Goal: Task Accomplishment & Management: Complete application form

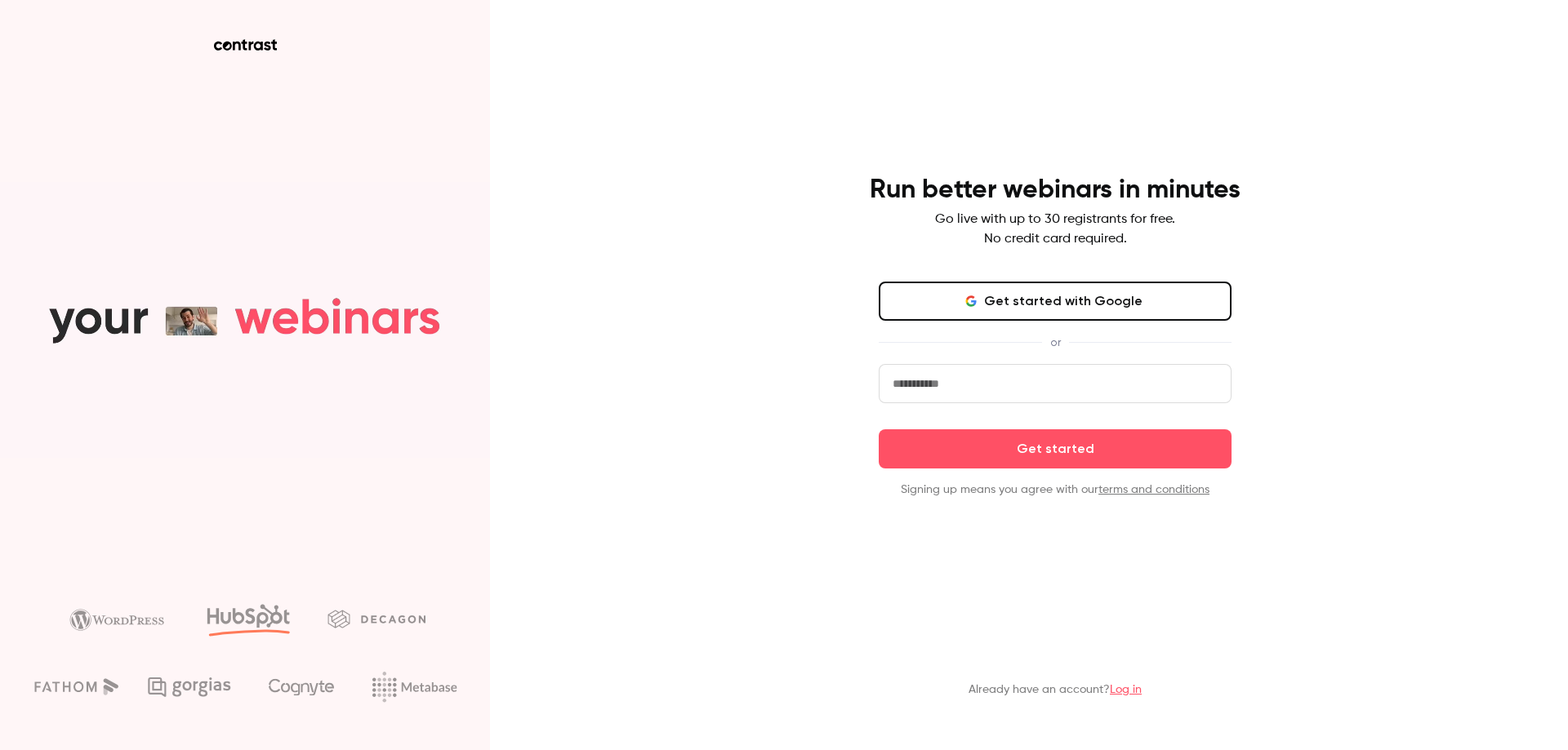
click at [997, 378] on input "email" at bounding box center [1055, 384] width 353 height 39
type input "**********"
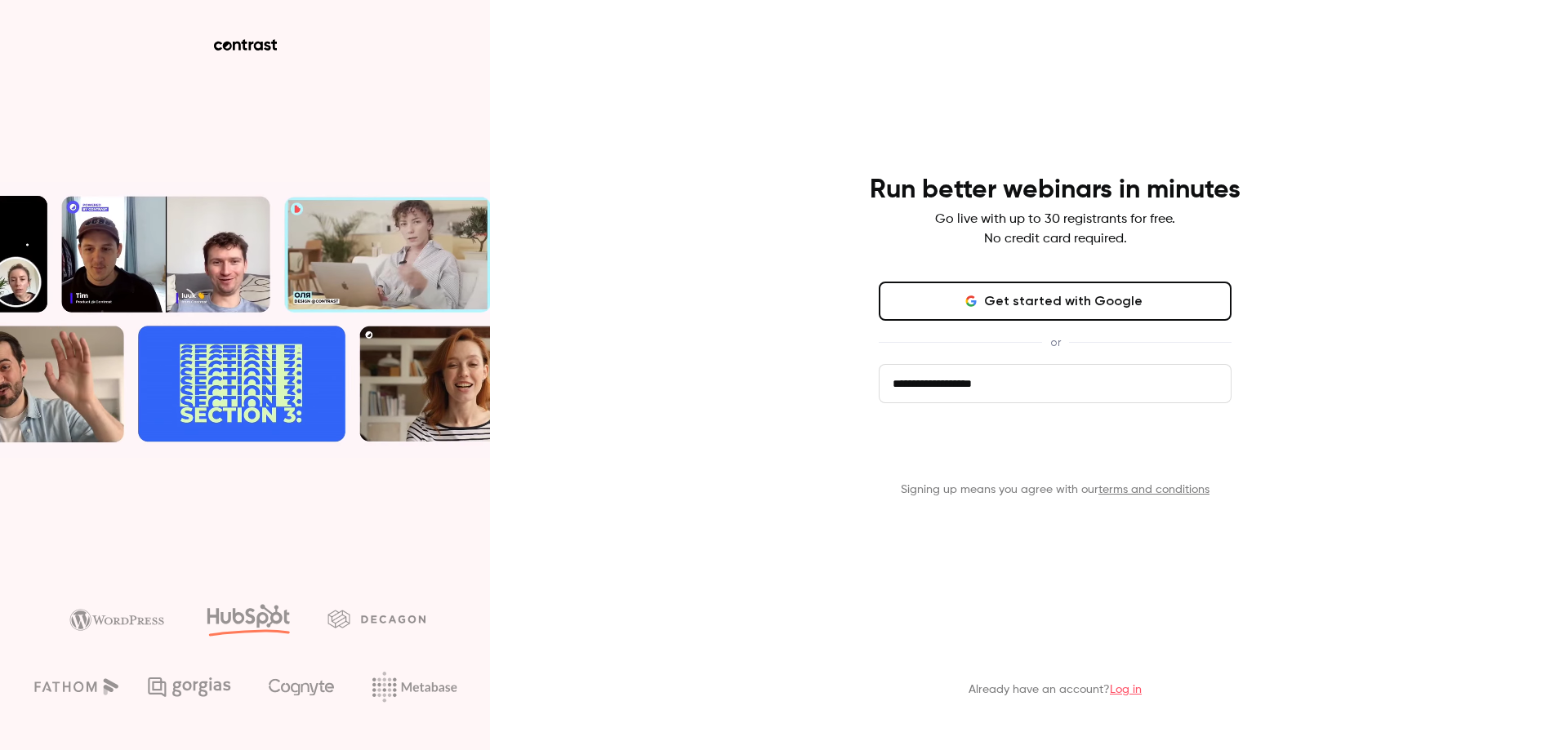
click at [1073, 458] on button "Get started" at bounding box center [1055, 449] width 353 height 39
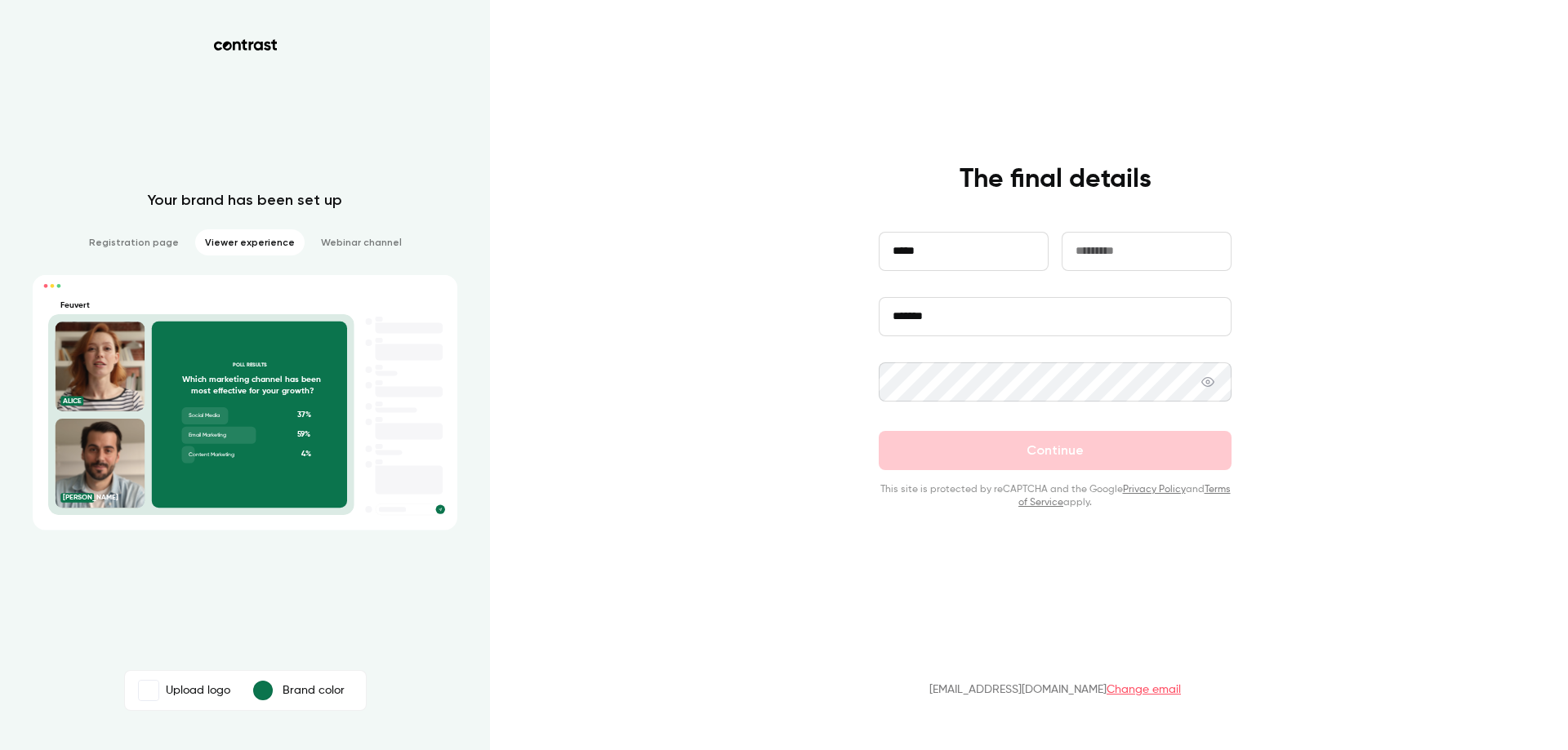
type input "*****"
type input "*"
type input "****"
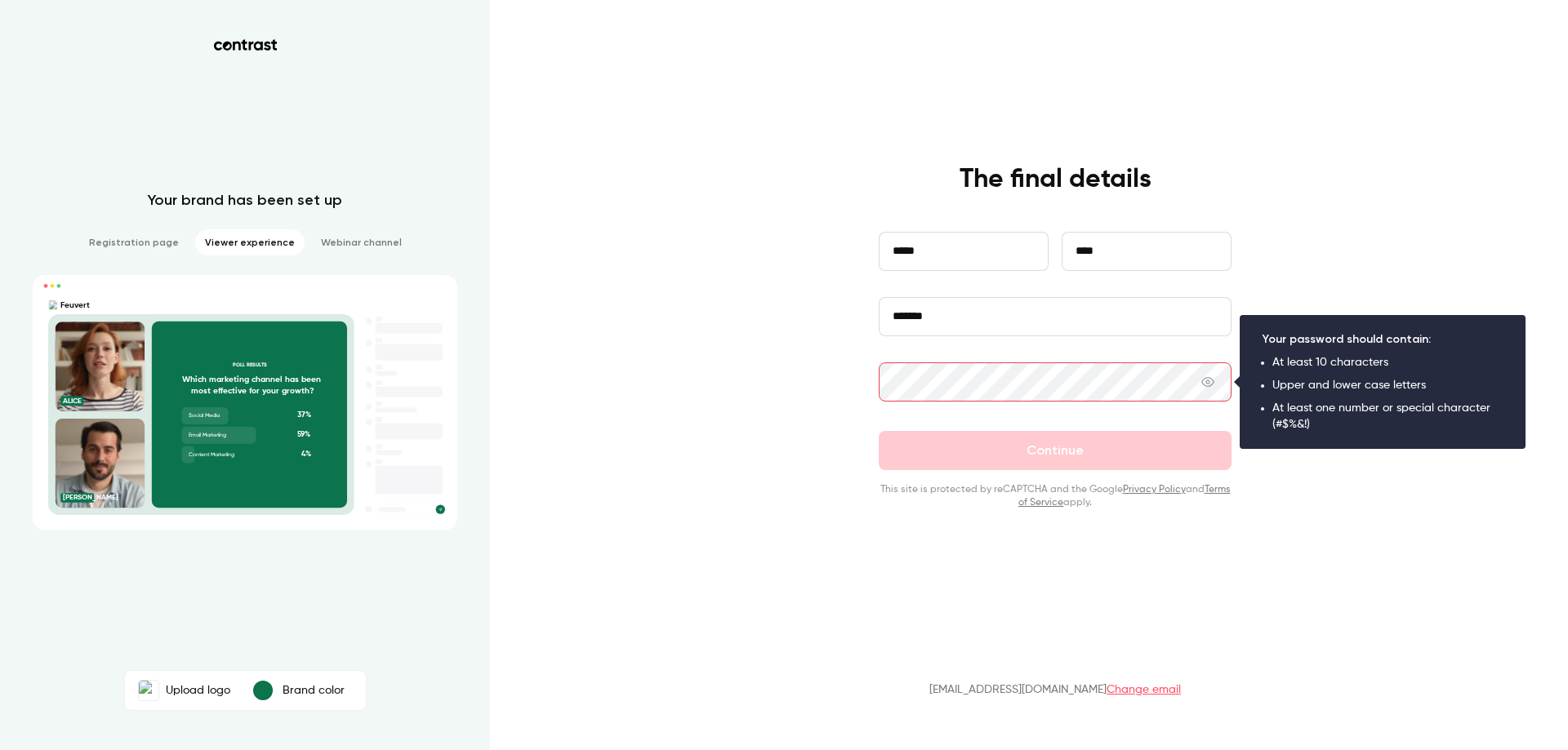
click at [852, 360] on div "**********" at bounding box center [1055, 336] width 424 height 346
click at [784, 422] on div "**********" at bounding box center [784, 375] width 1568 height 750
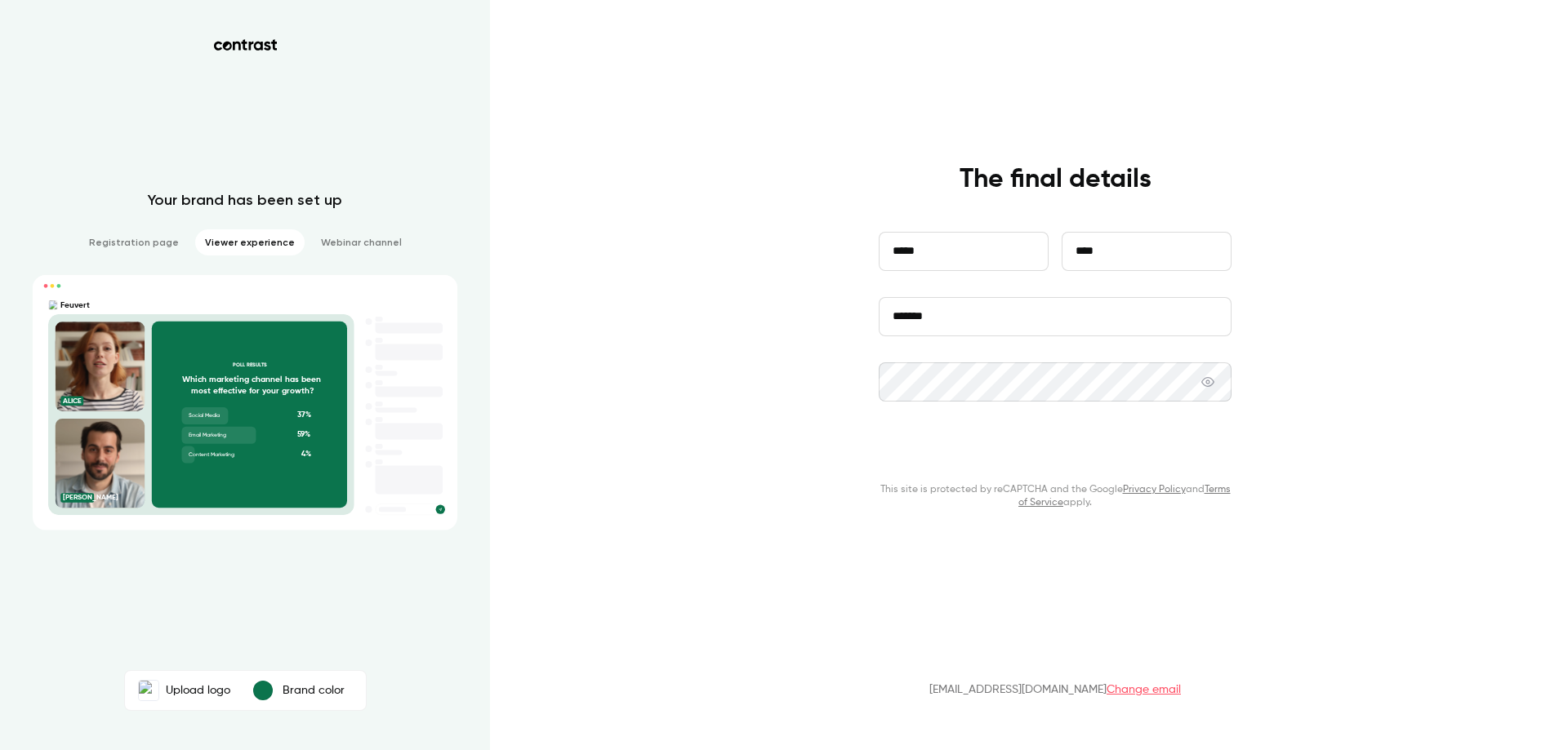
click at [1018, 443] on button "Continue" at bounding box center [1055, 451] width 353 height 39
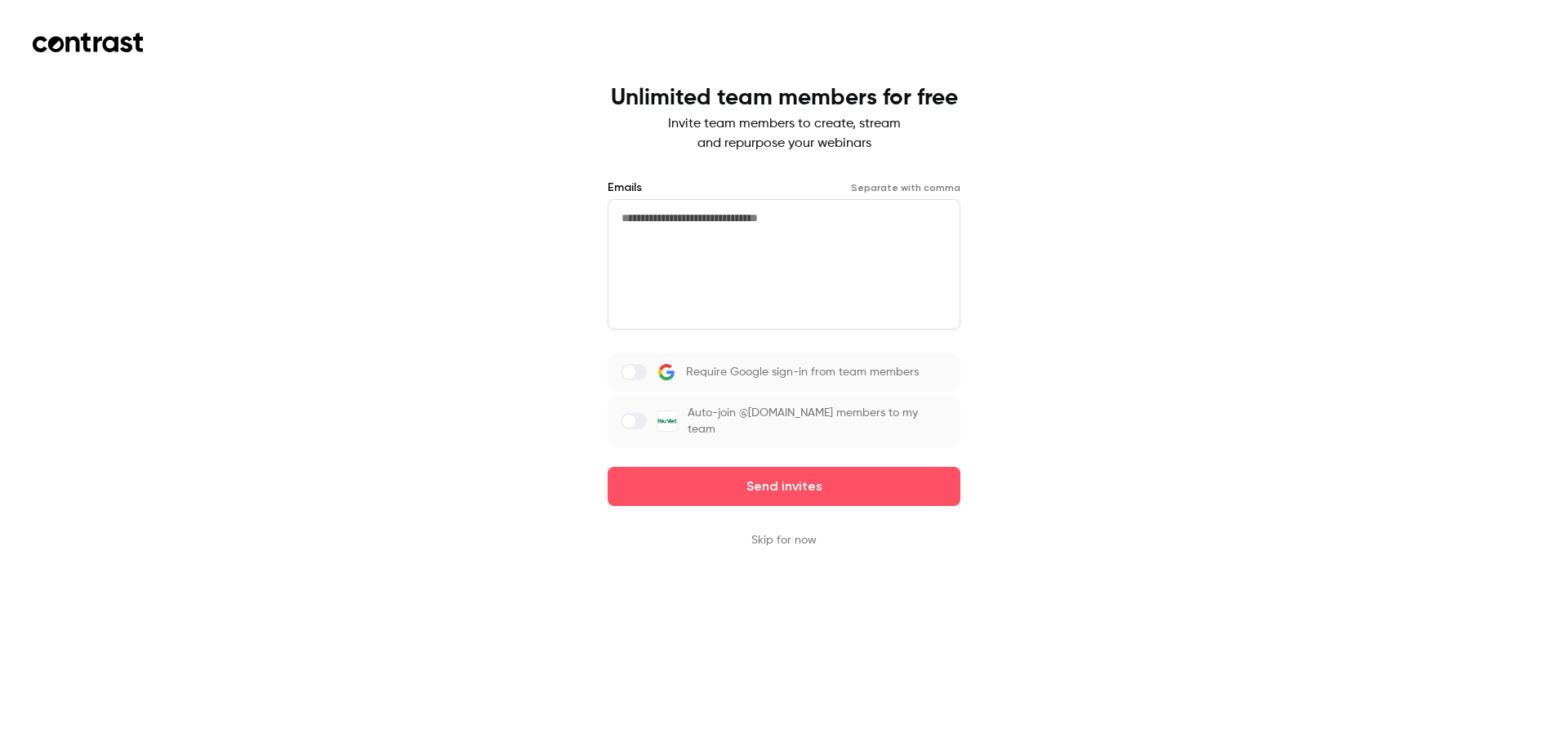
click at [792, 533] on button "Skip for now" at bounding box center [784, 541] width 65 height 16
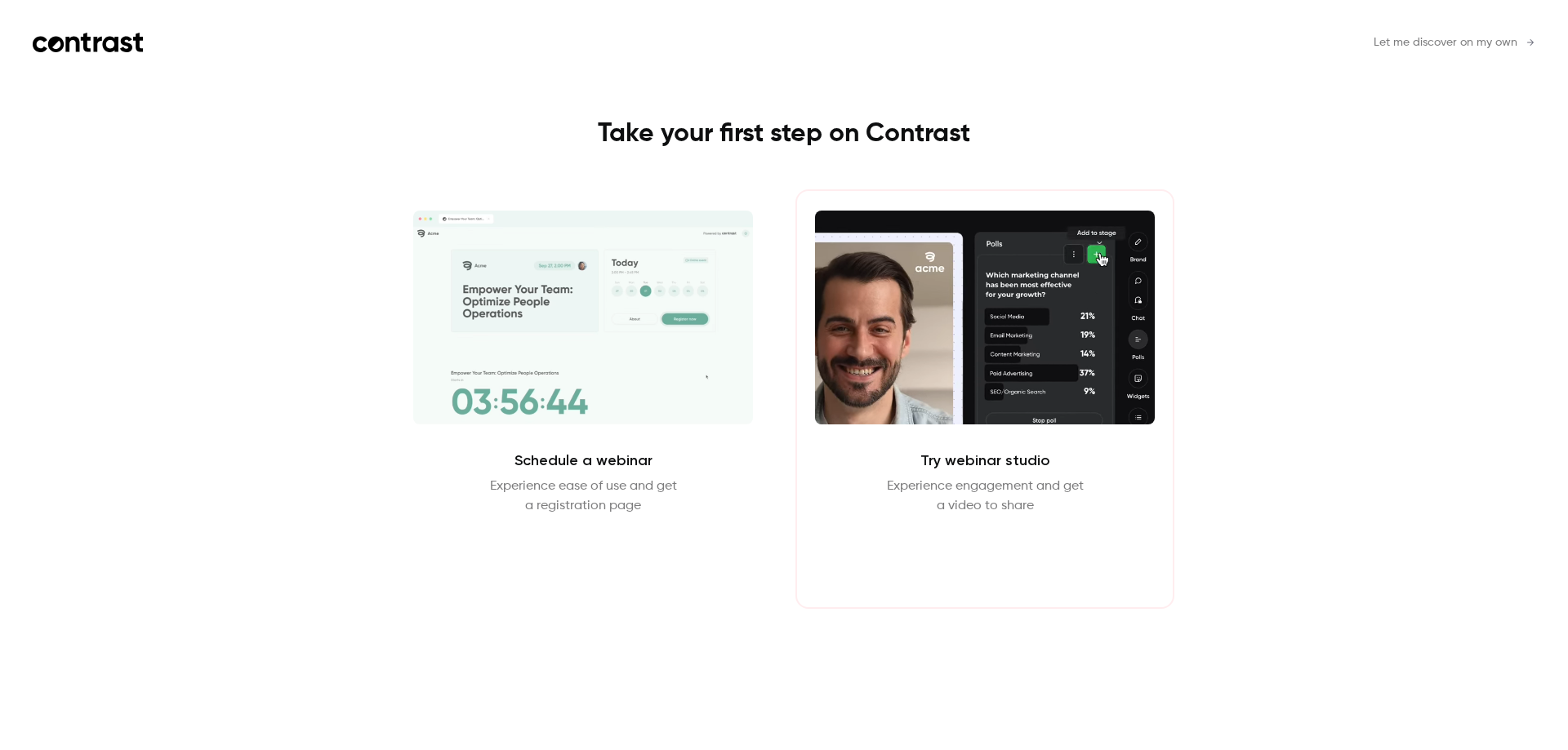
click at [997, 558] on button "Enter Studio" at bounding box center [985, 555] width 106 height 39
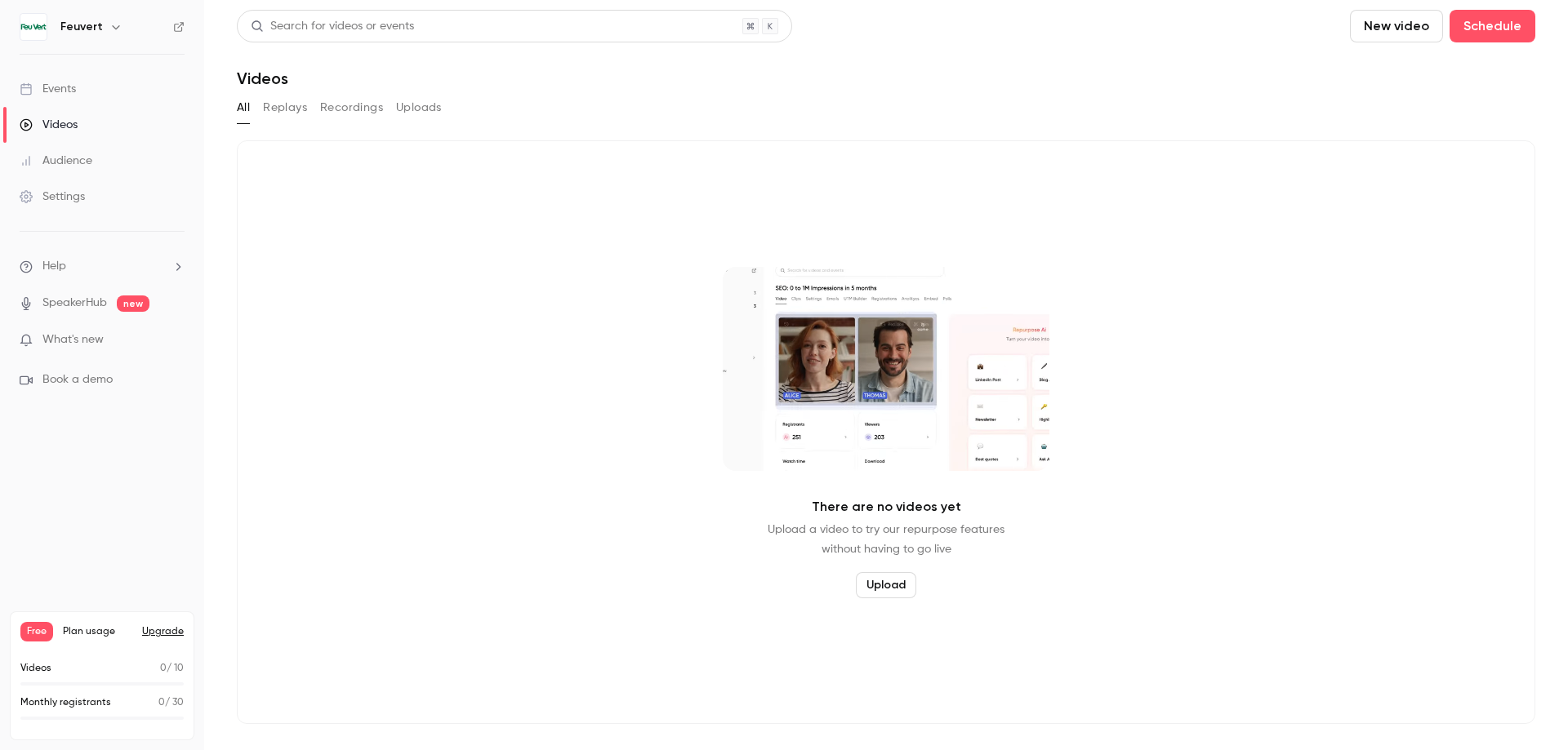
click at [85, 88] on link "Events" at bounding box center [102, 89] width 204 height 36
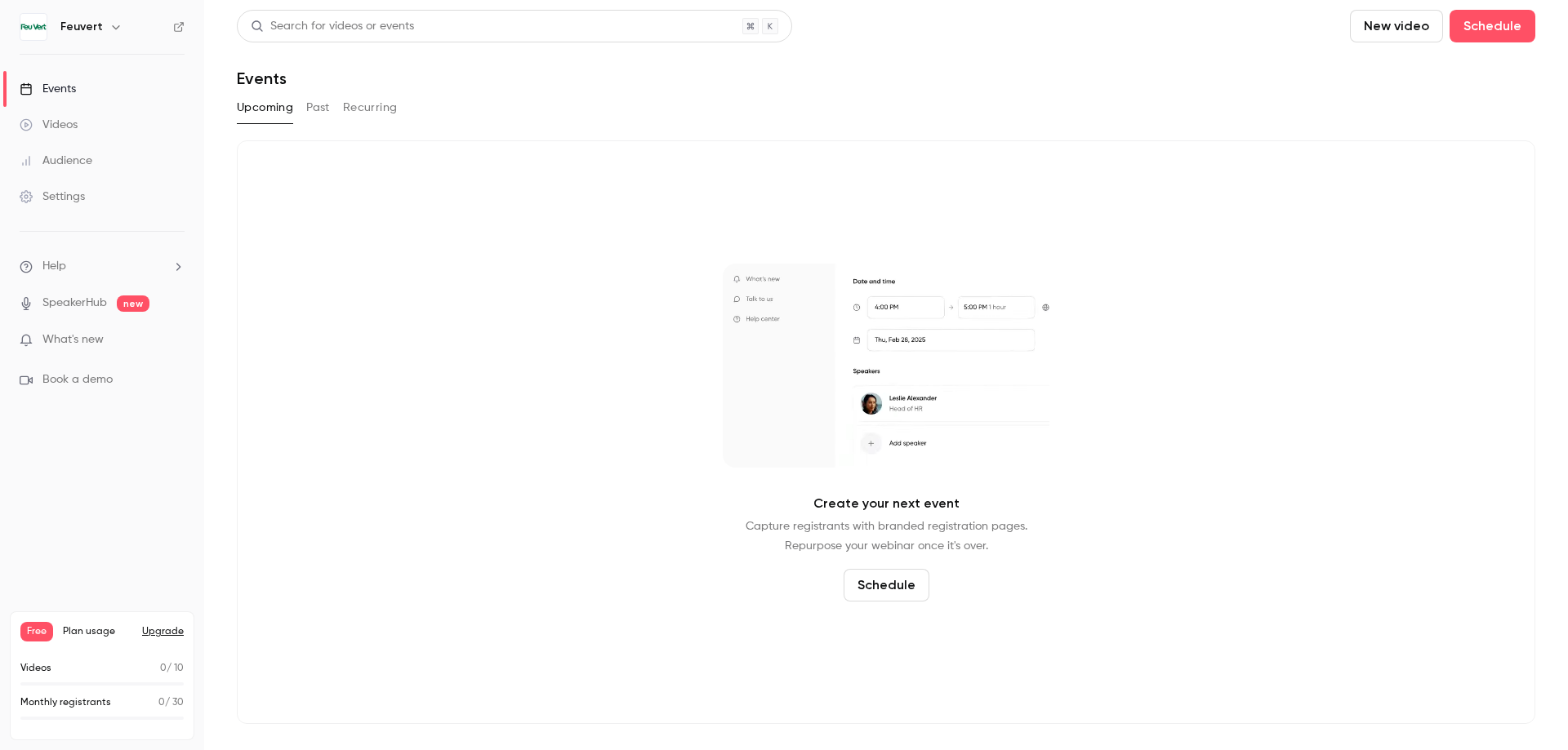
click at [892, 580] on button "Schedule" at bounding box center [887, 585] width 86 height 32
click at [887, 503] on div "One time event" at bounding box center [899, 497] width 124 height 16
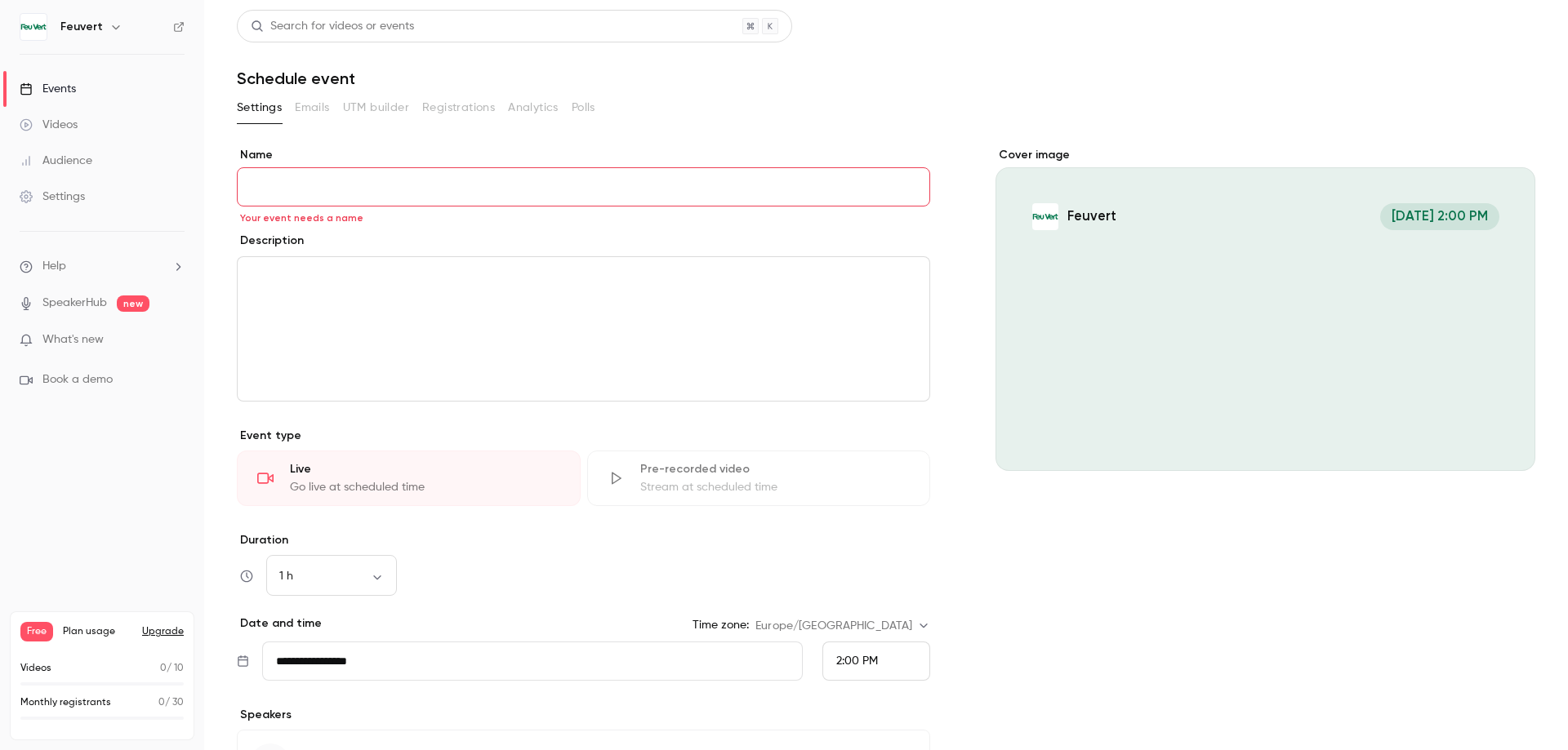
click at [91, 344] on span "What's new" at bounding box center [73, 339] width 61 height 17
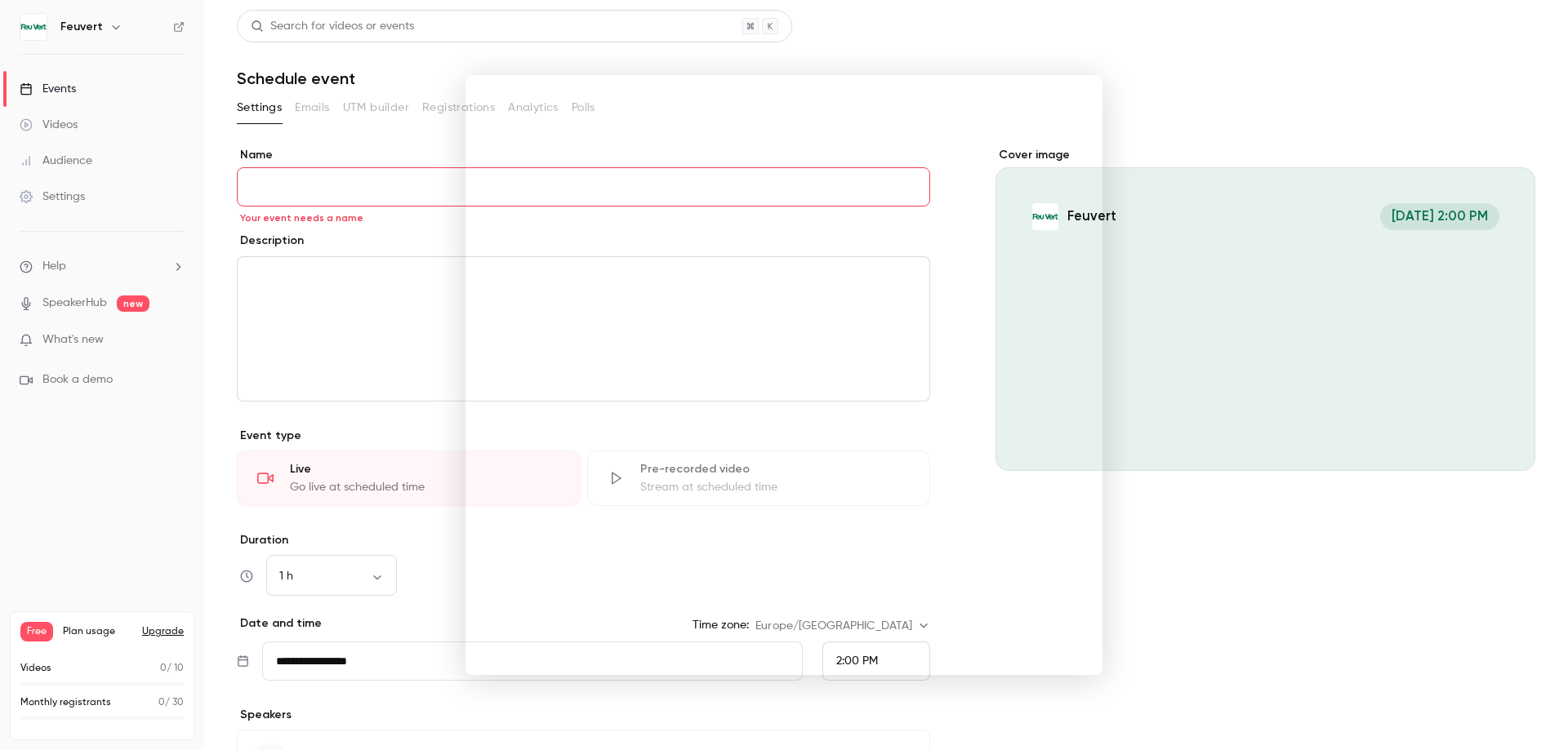
click at [1209, 18] on div at bounding box center [784, 375] width 1568 height 750
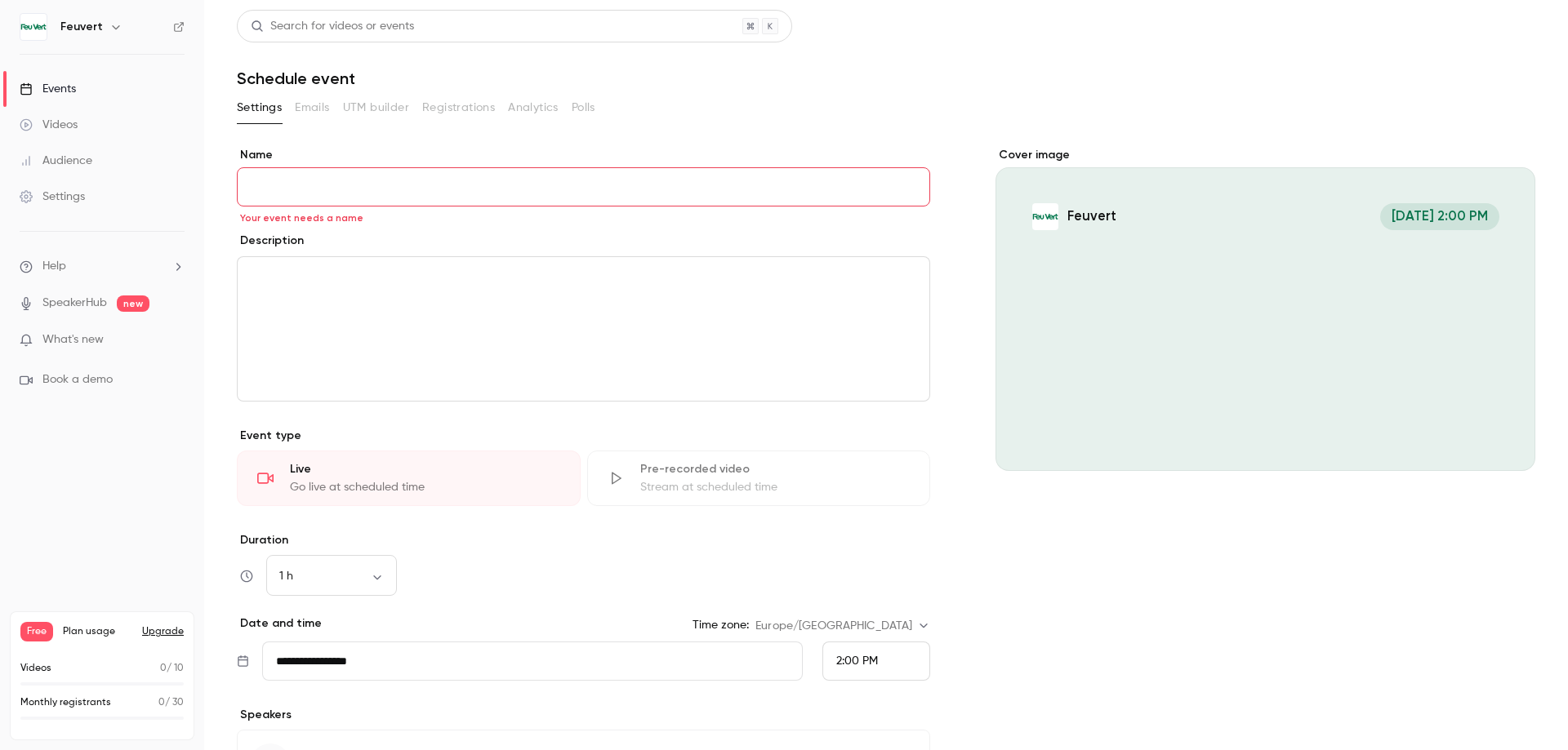
click at [92, 83] on link "Events" at bounding box center [102, 89] width 204 height 36
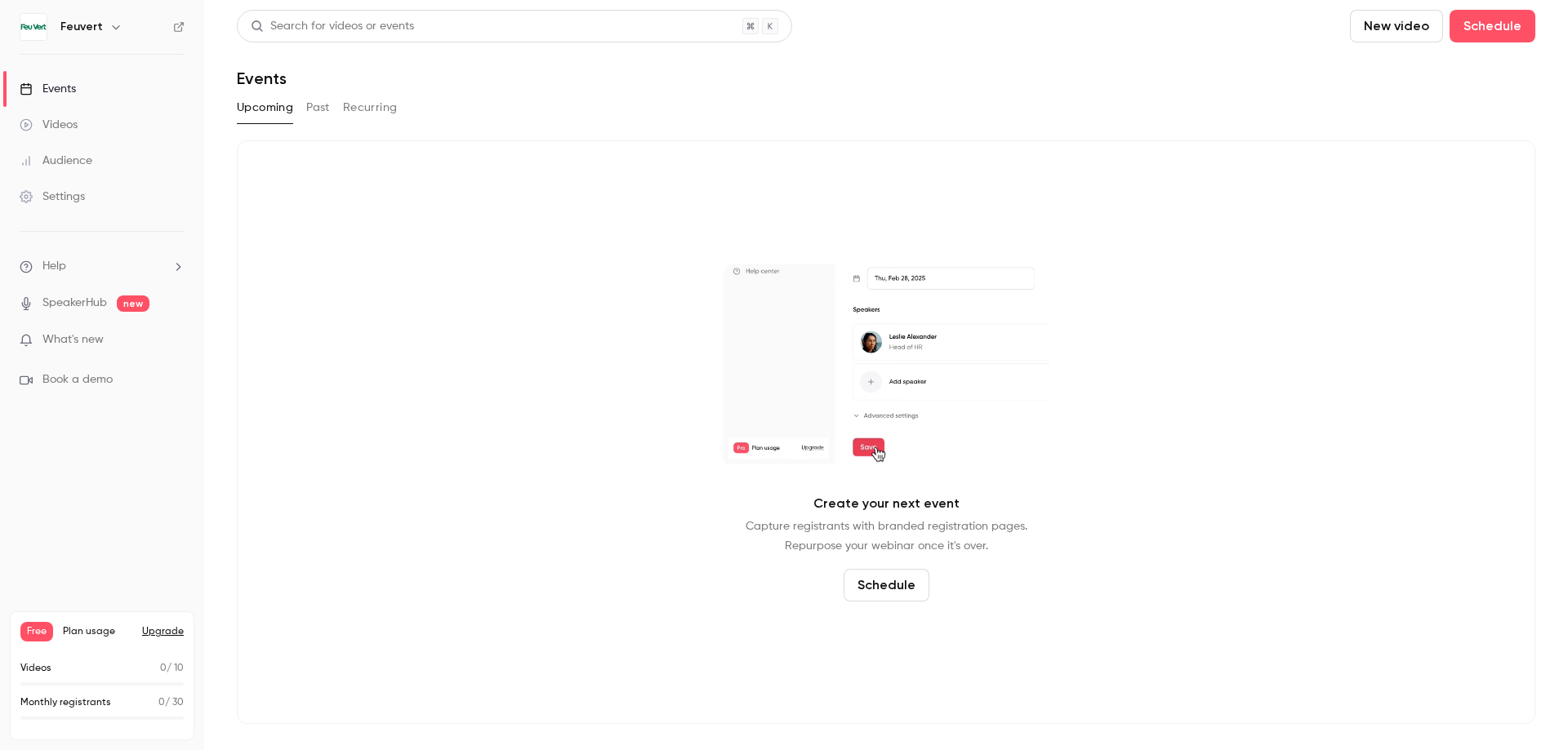
click at [75, 307] on link "SpeakerHub" at bounding box center [74, 303] width 64 height 17
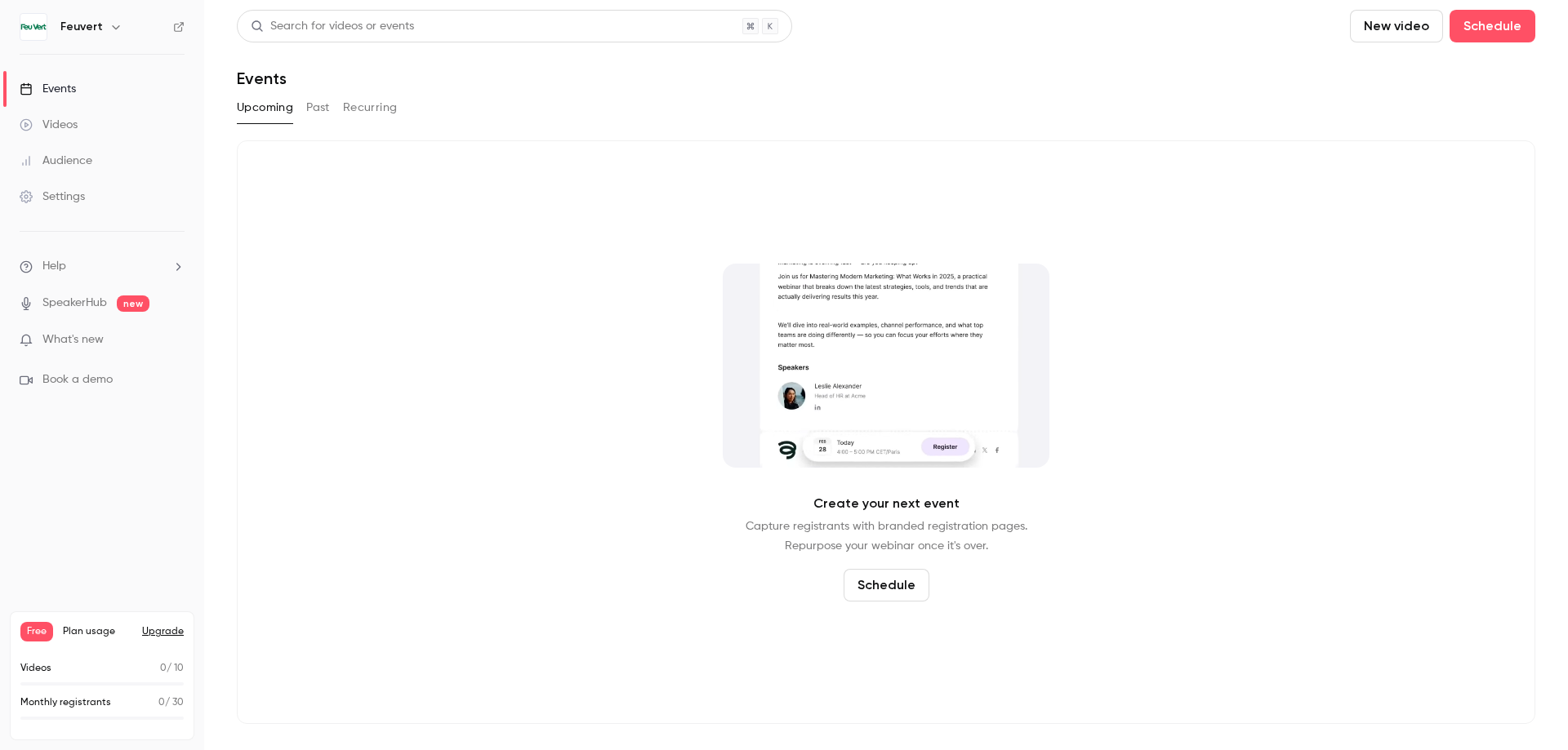
click at [116, 29] on icon "button" at bounding box center [116, 27] width 13 height 13
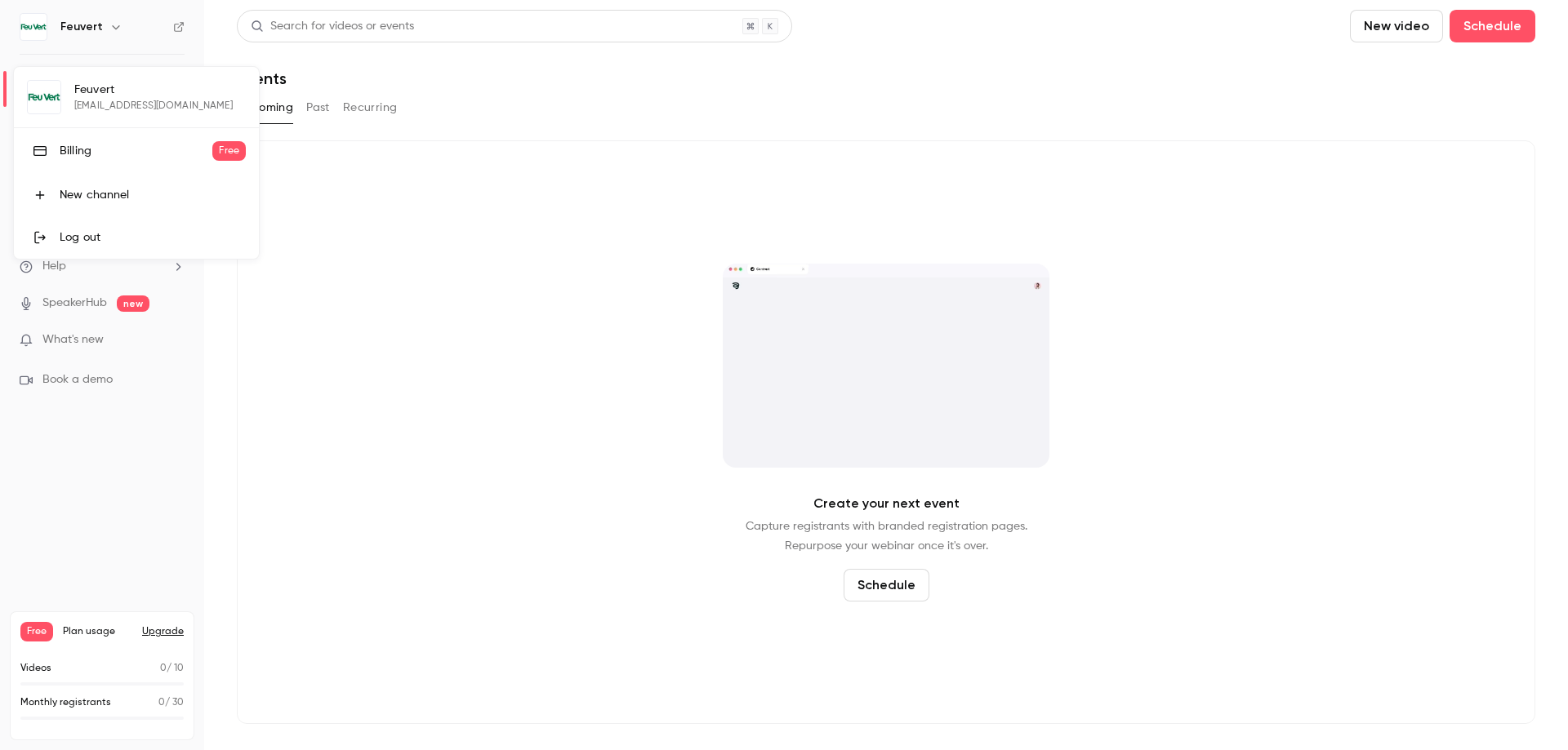
click at [117, 105] on div "Feuvert mtrichon@feuvert.fr Billing Free New channel Log out" at bounding box center [137, 163] width 245 height 192
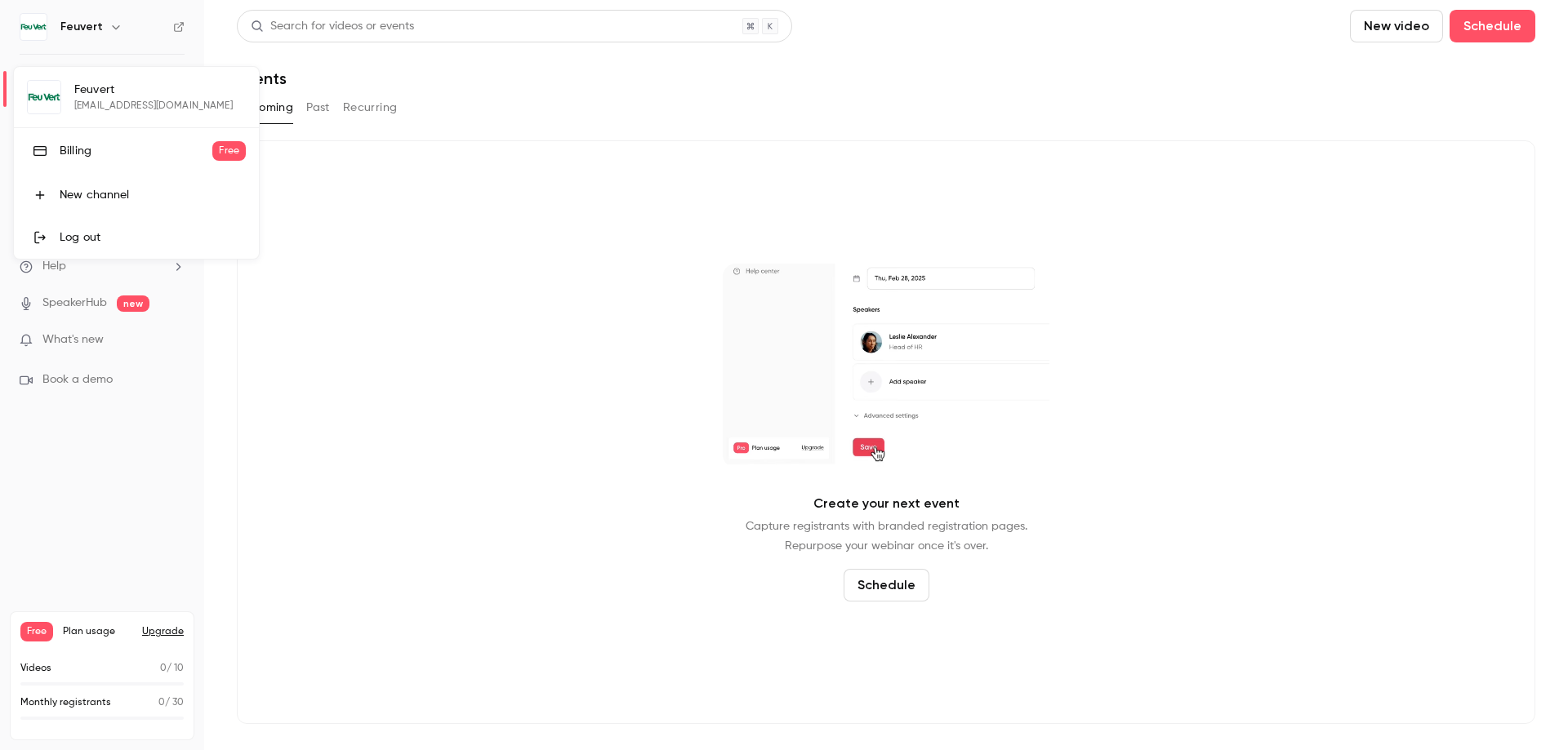
click at [179, 26] on div at bounding box center [784, 375] width 1568 height 750
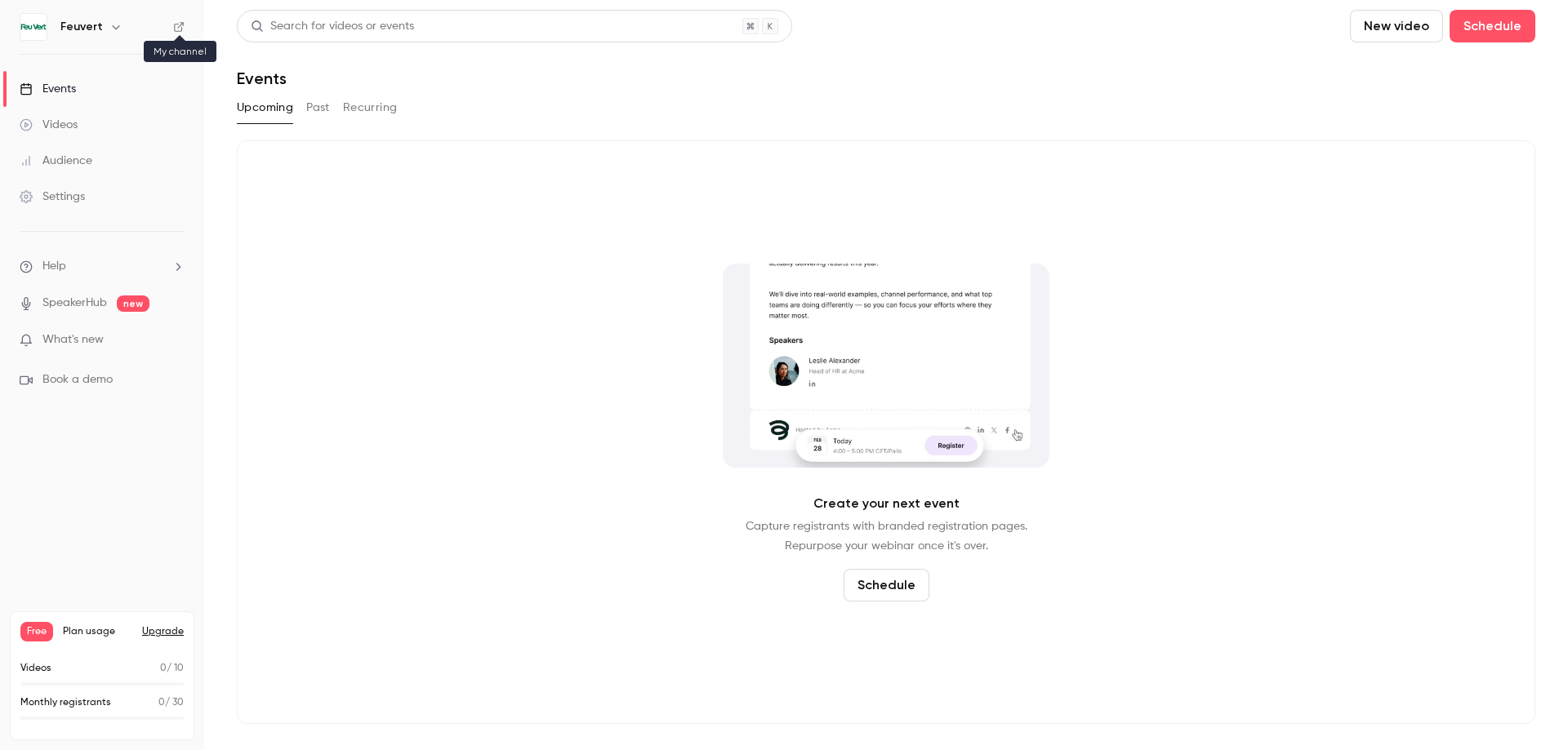
click at [179, 26] on icon at bounding box center [178, 27] width 12 height 12
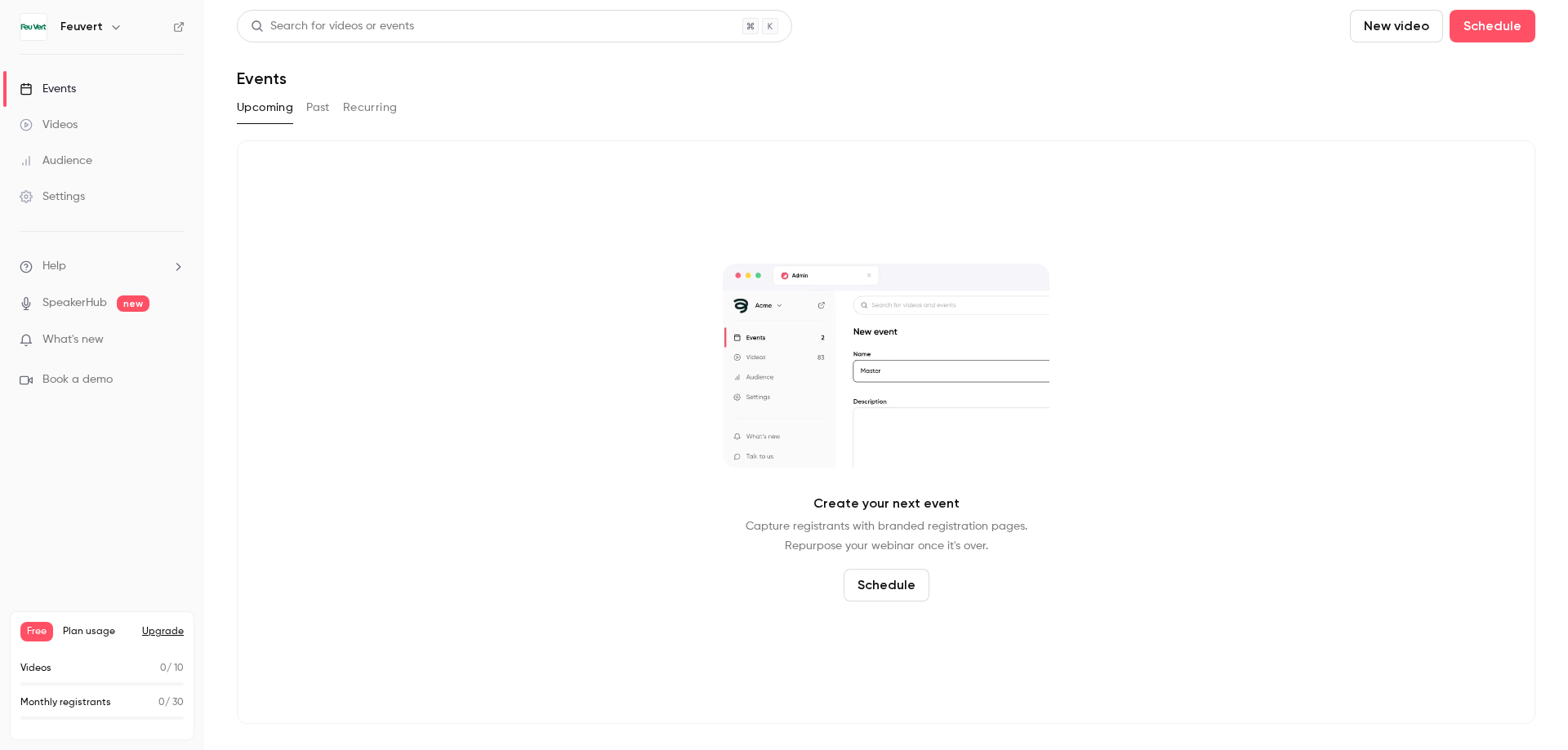
click at [88, 162] on div "Audience" at bounding box center [56, 161] width 73 height 16
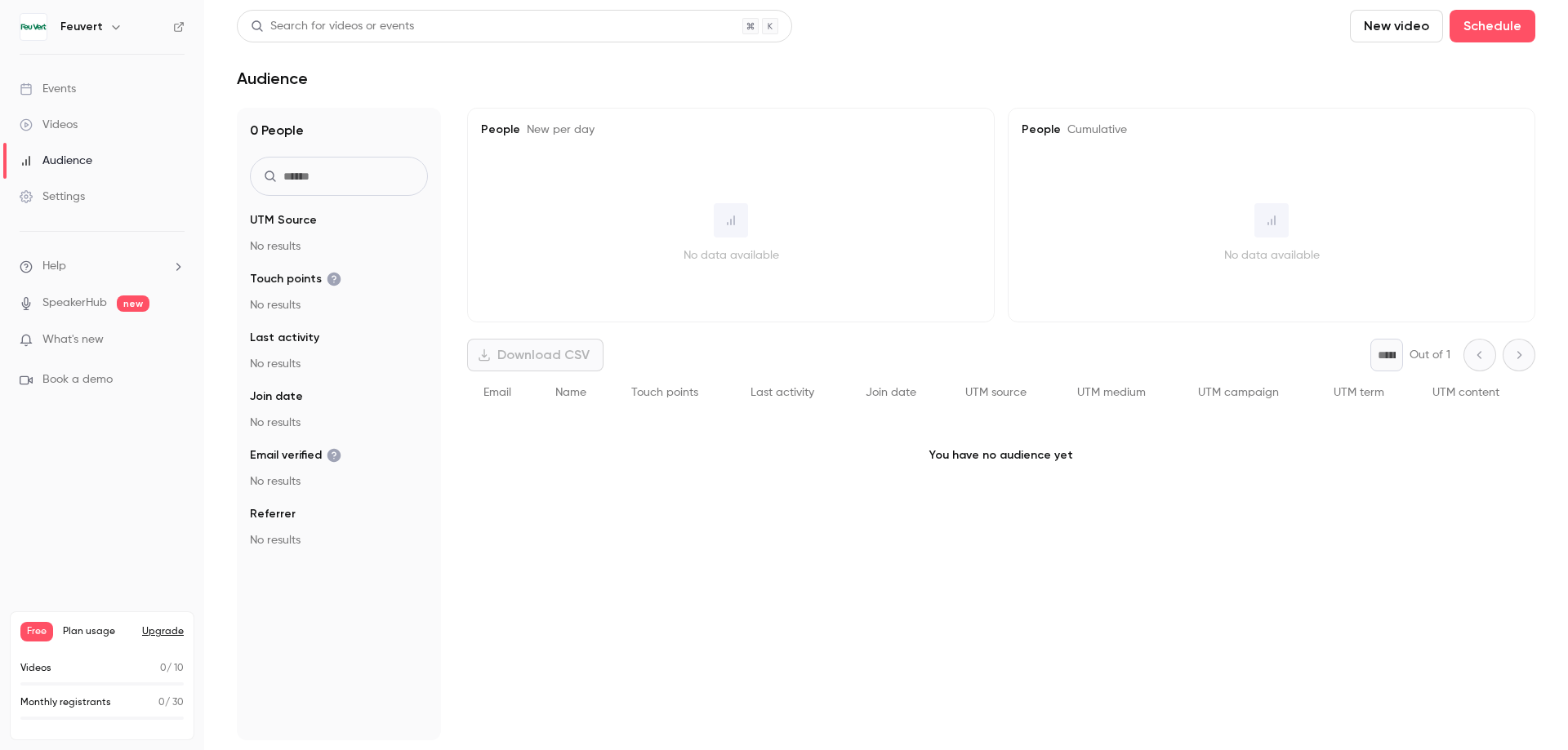
click at [90, 198] on link "Settings" at bounding box center [102, 197] width 204 height 36
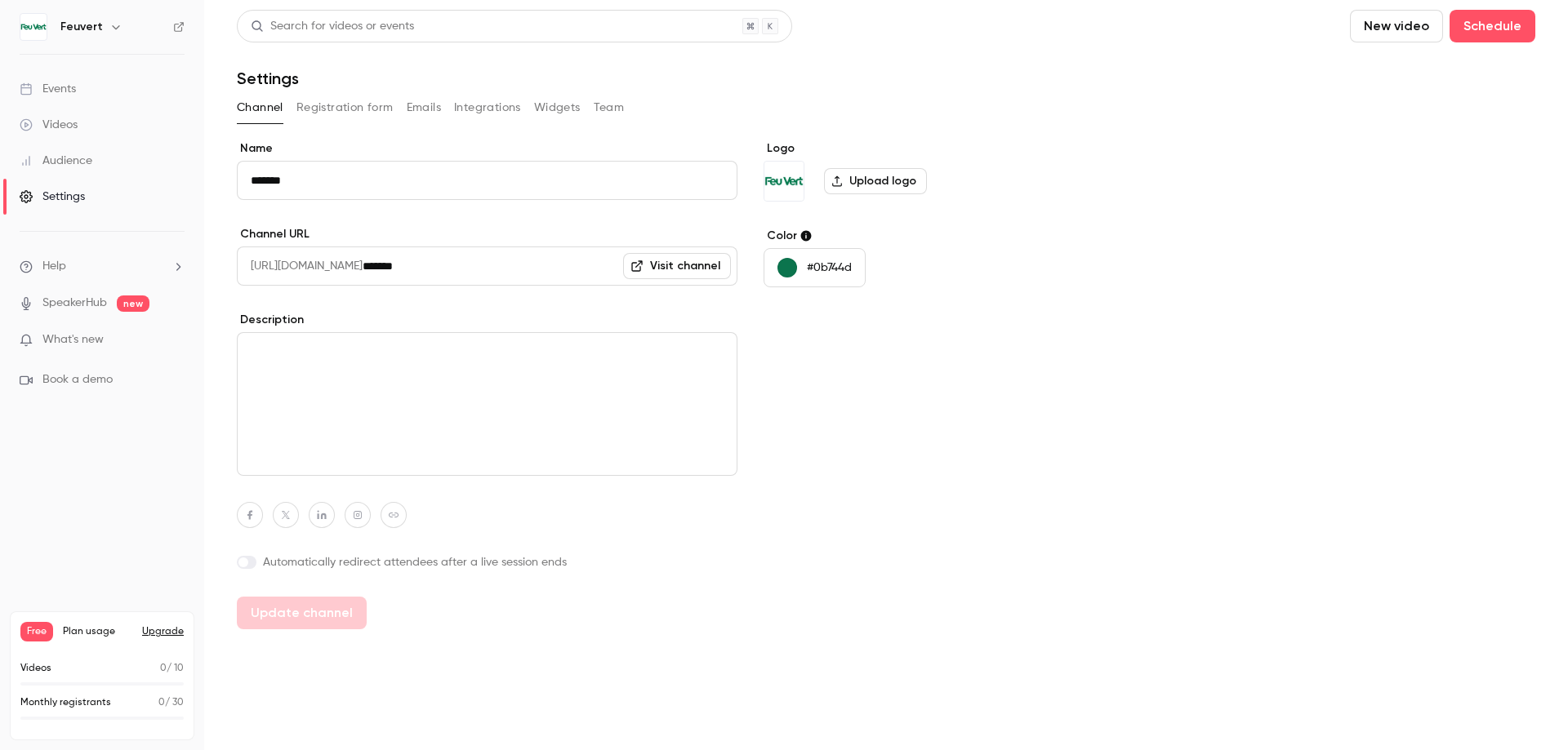
click at [354, 107] on button "Registration form" at bounding box center [345, 107] width 98 height 26
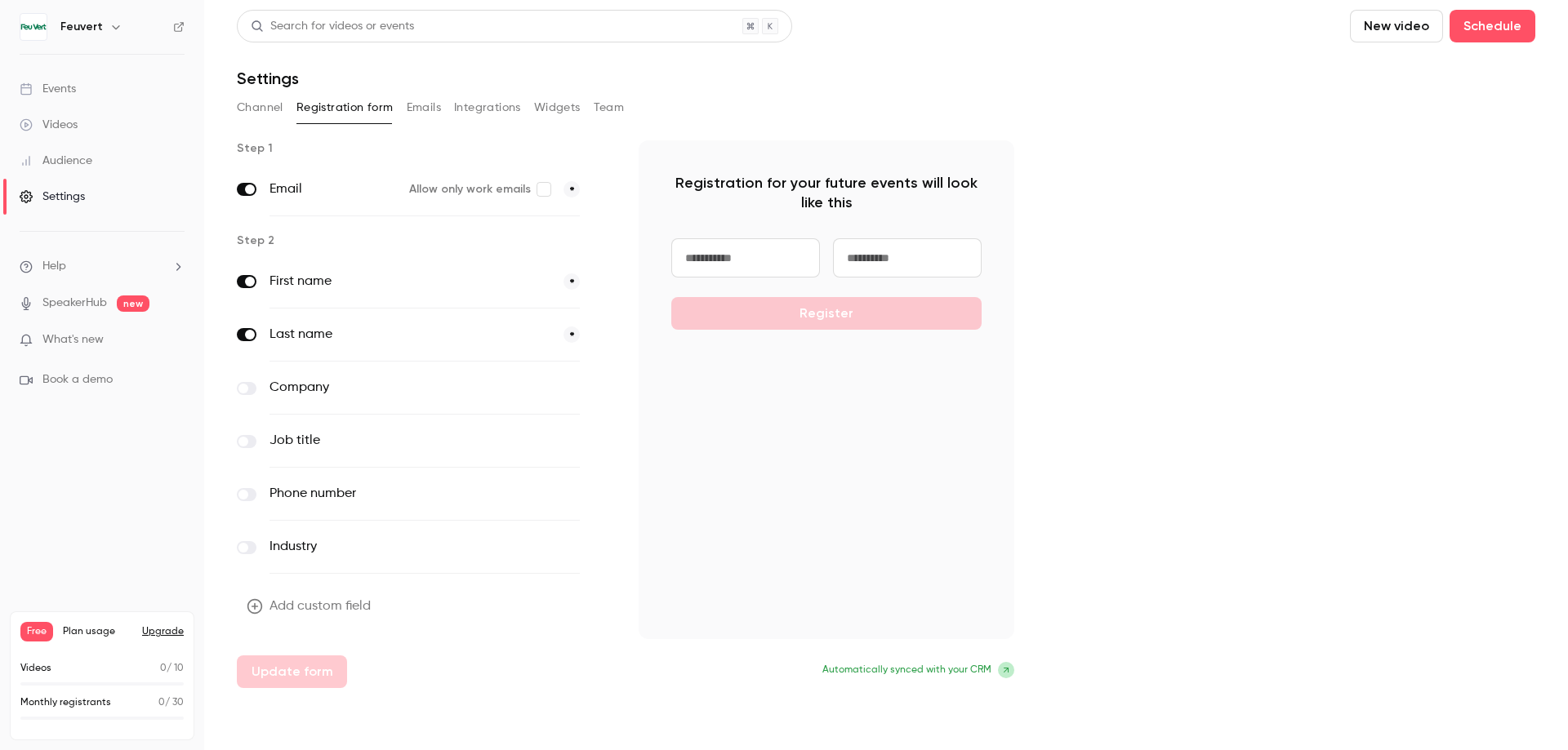
click at [550, 106] on button "Widgets" at bounding box center [557, 107] width 47 height 26
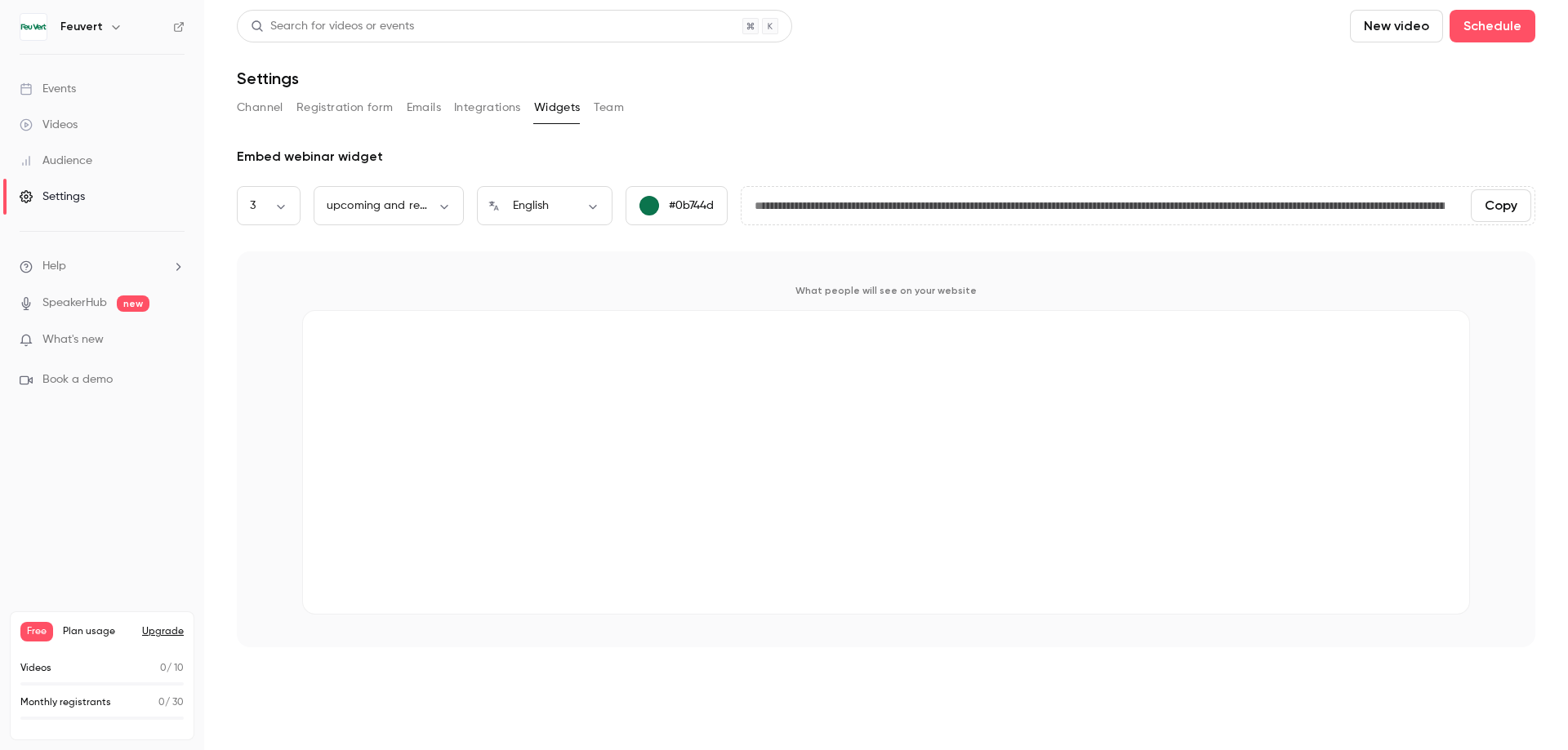
click at [604, 104] on button "Team" at bounding box center [609, 107] width 31 height 26
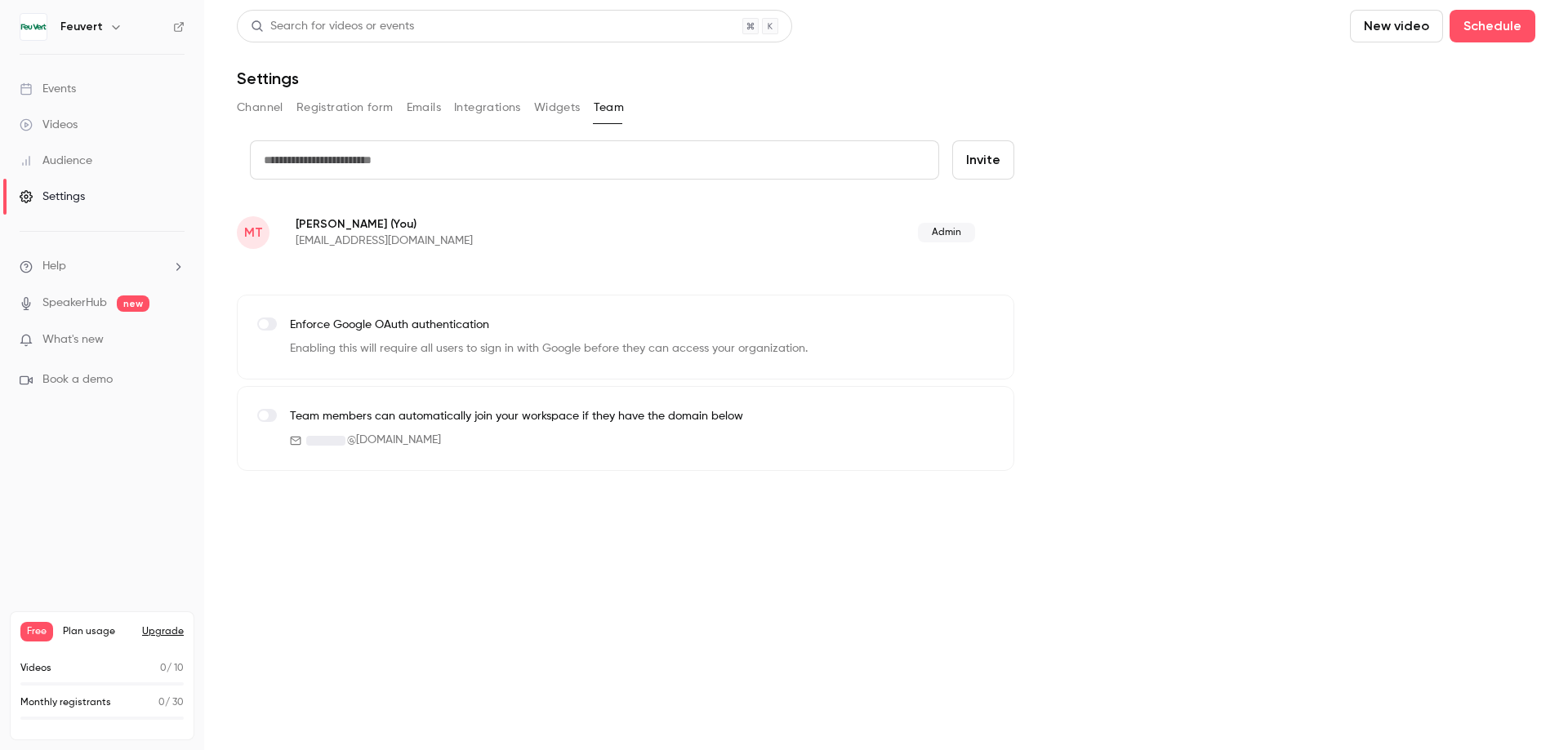
click at [264, 106] on button "Channel" at bounding box center [260, 107] width 47 height 26
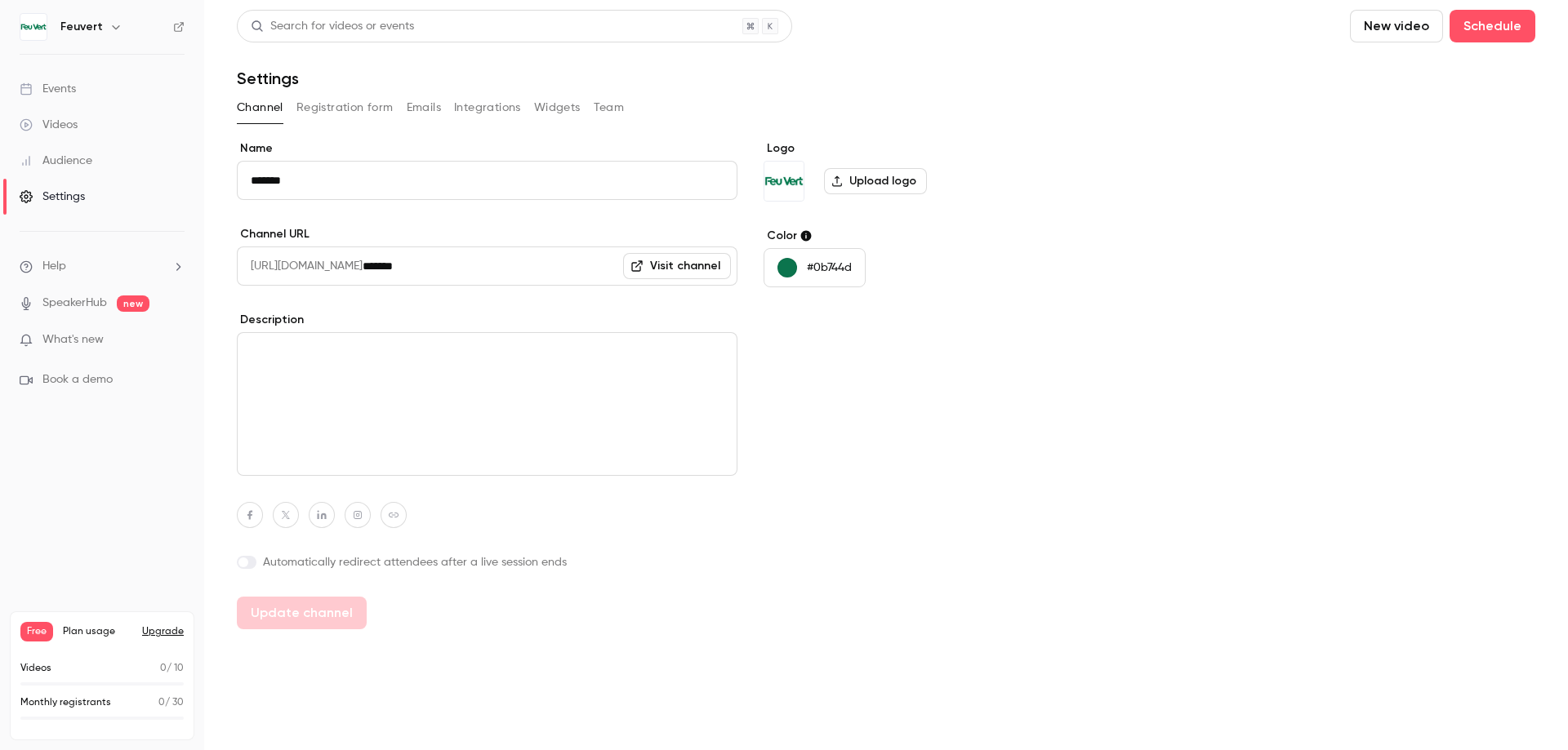
click at [368, 108] on button "Registration form" at bounding box center [345, 107] width 98 height 26
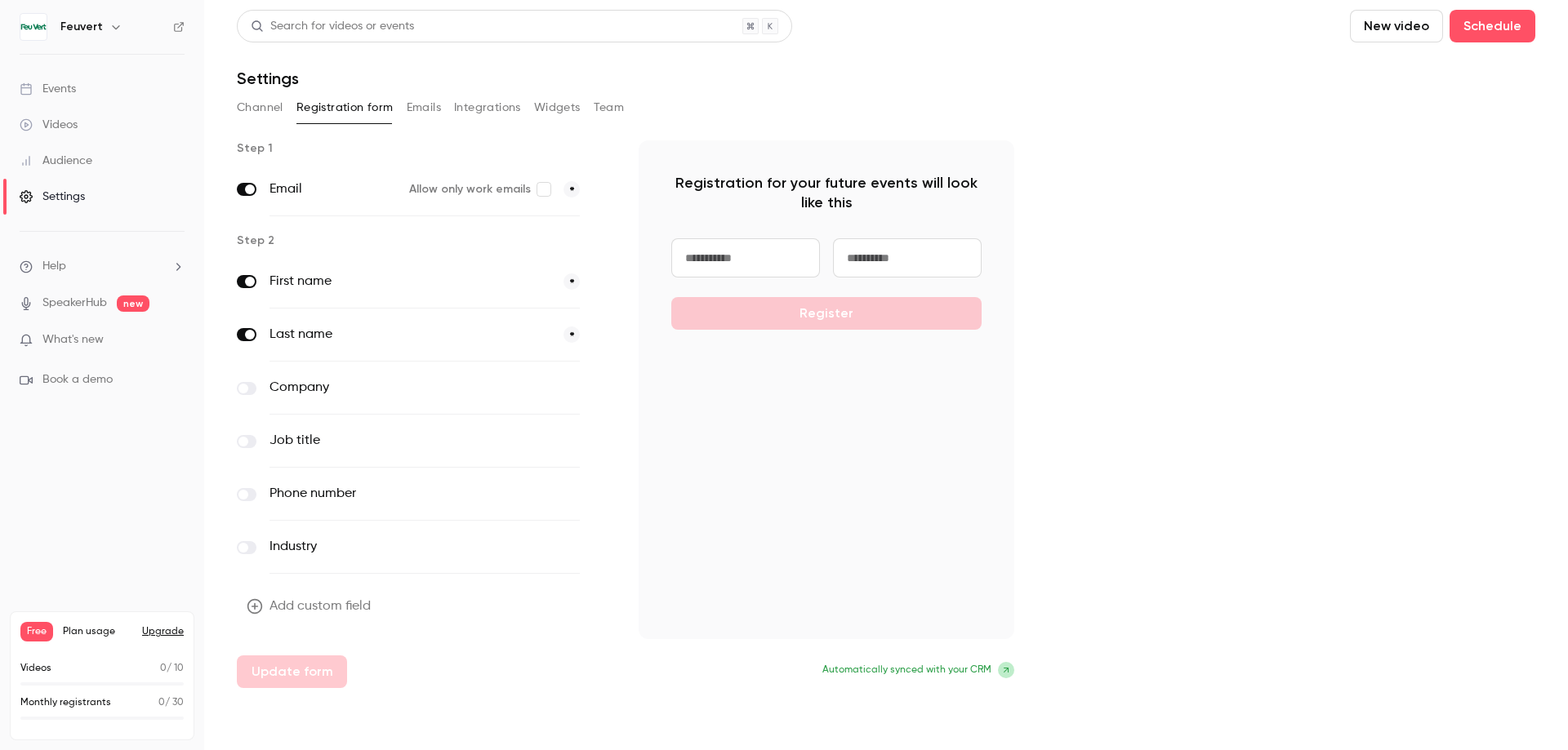
click at [419, 108] on button "Emails" at bounding box center [424, 107] width 34 height 26
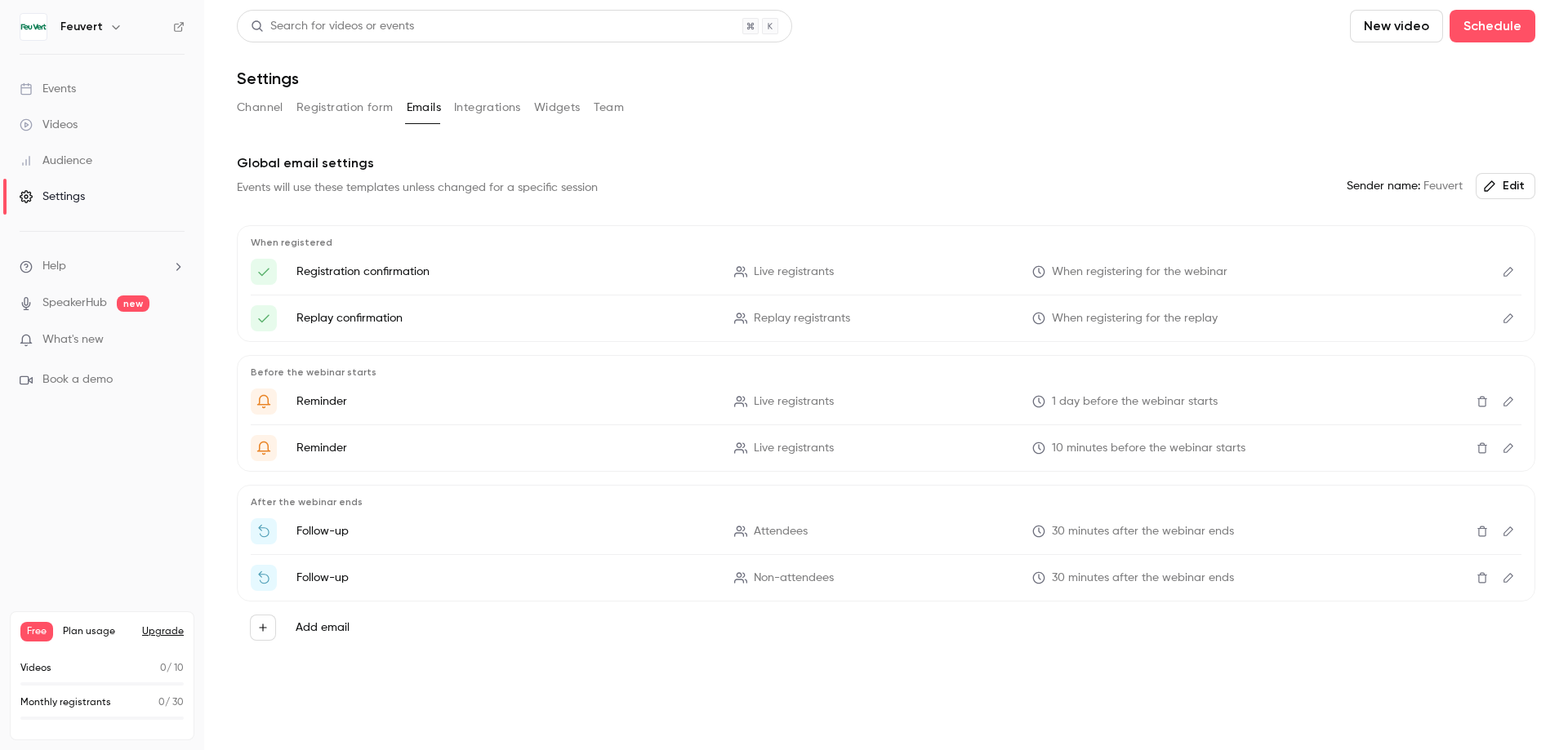
click at [481, 114] on button "Integrations" at bounding box center [487, 107] width 67 height 26
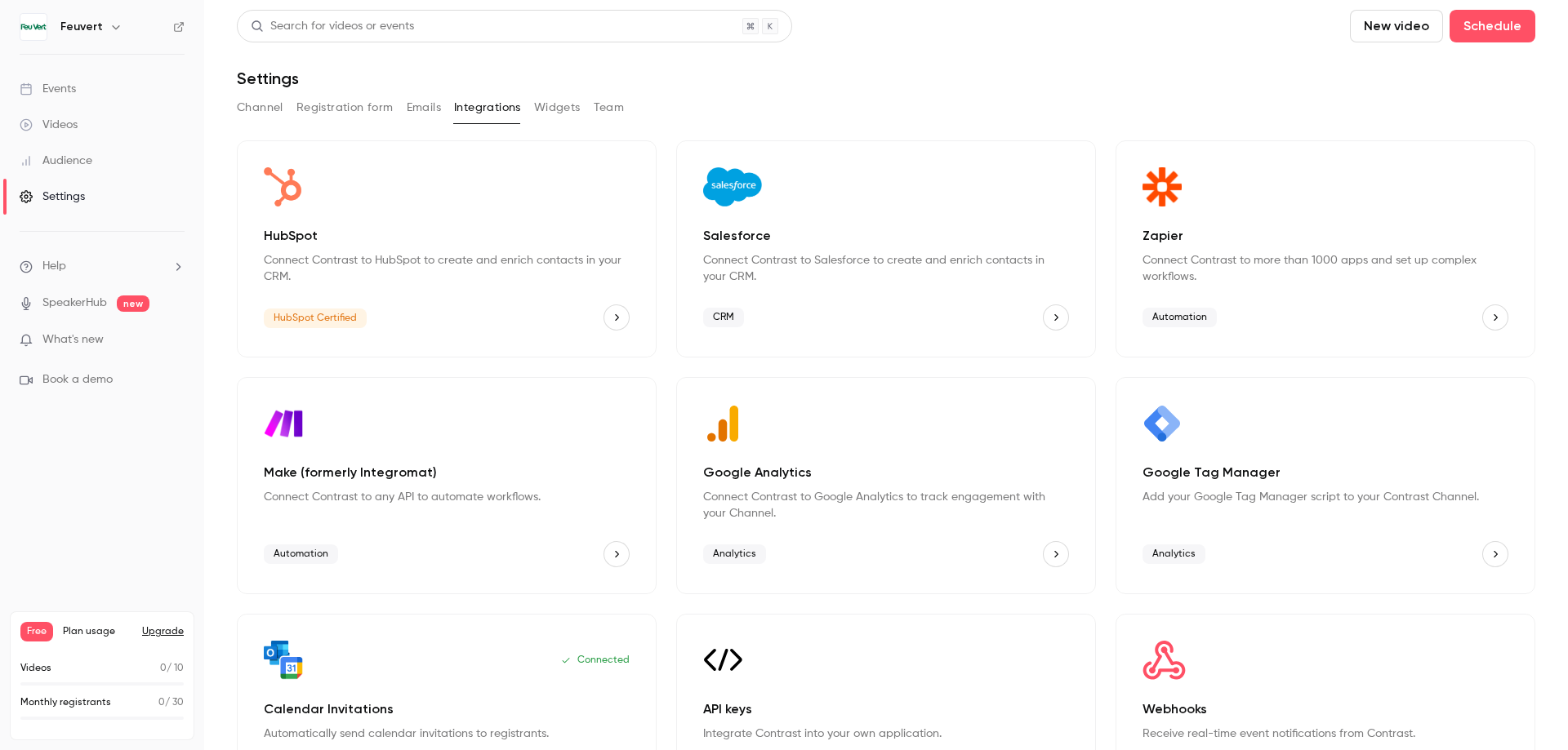
click at [571, 21] on div "Search for videos or events" at bounding box center [514, 26] width 555 height 32
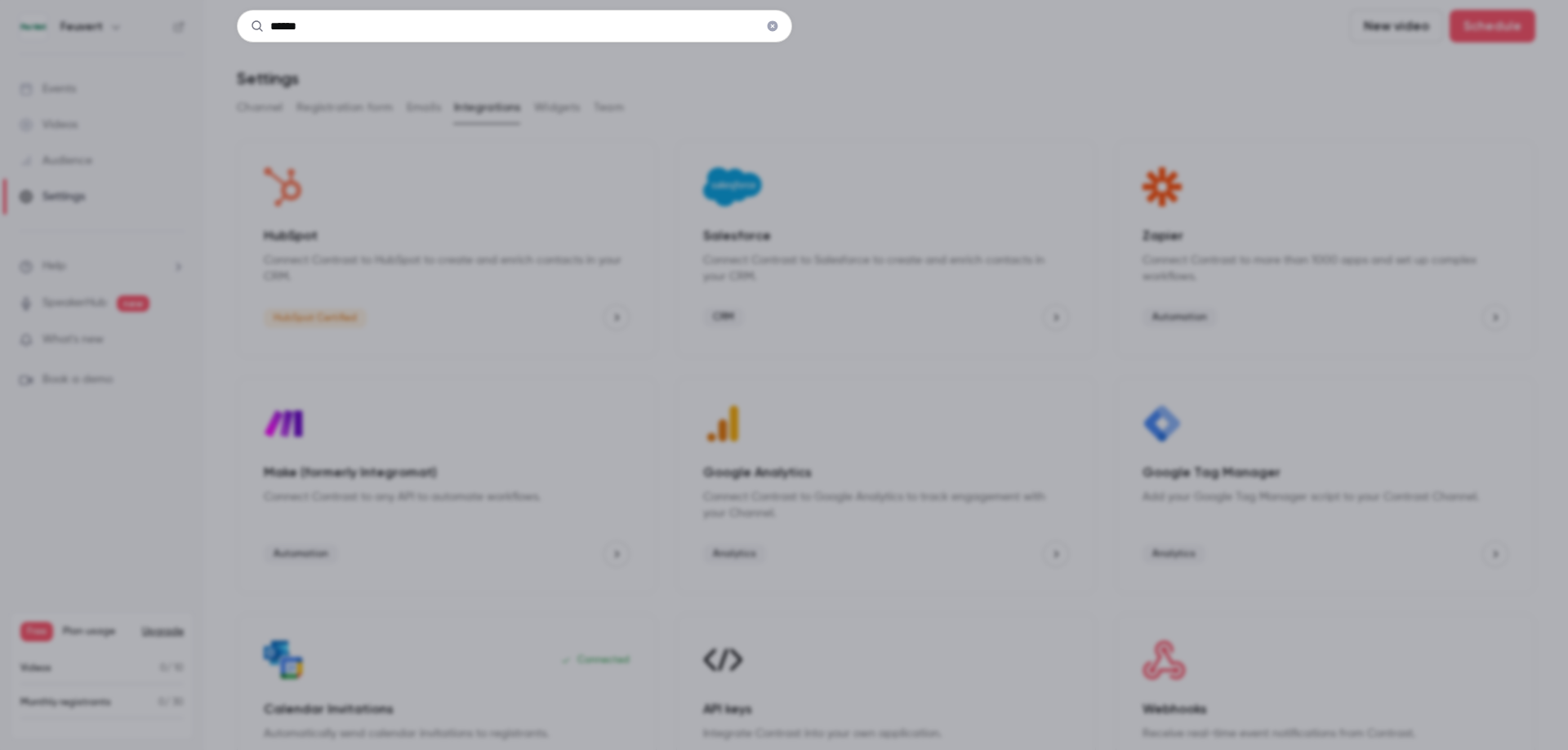
type input "******"
click at [773, 24] on icon "Clear" at bounding box center [773, 27] width 11 height 11
click at [856, 68] on div at bounding box center [784, 375] width 1568 height 750
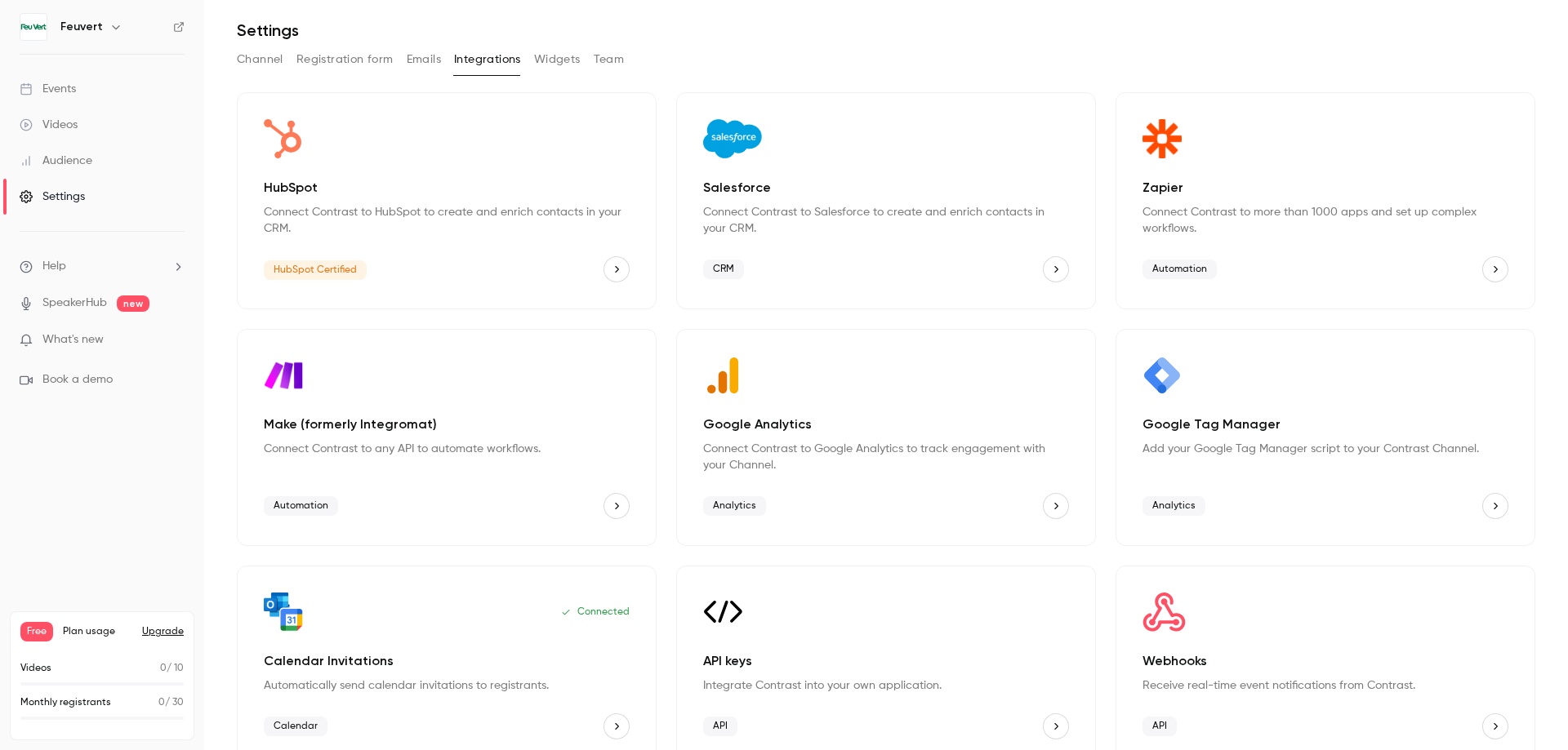
scroll to position [74, 0]
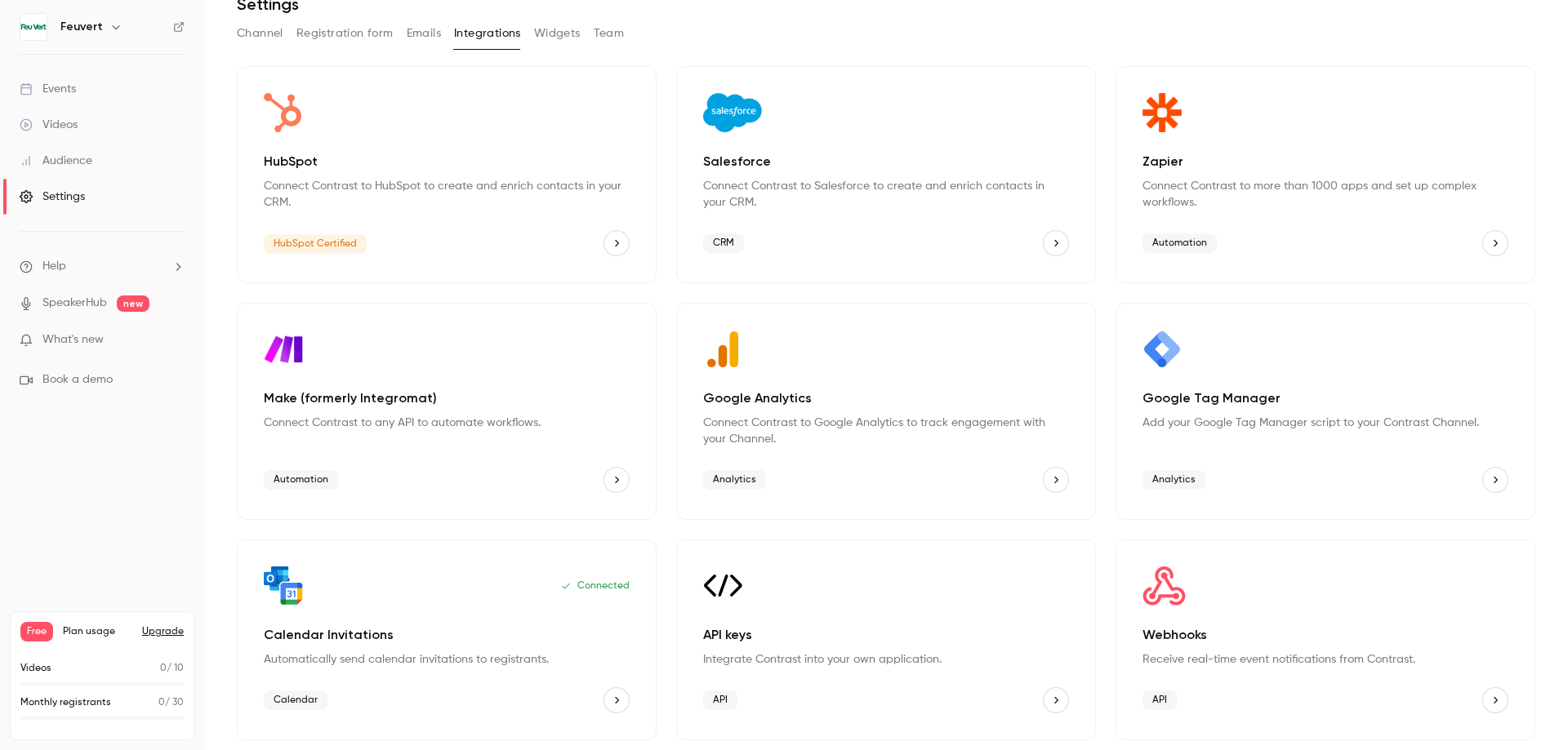
click at [459, 642] on p "Calendar Invitations" at bounding box center [447, 635] width 366 height 20
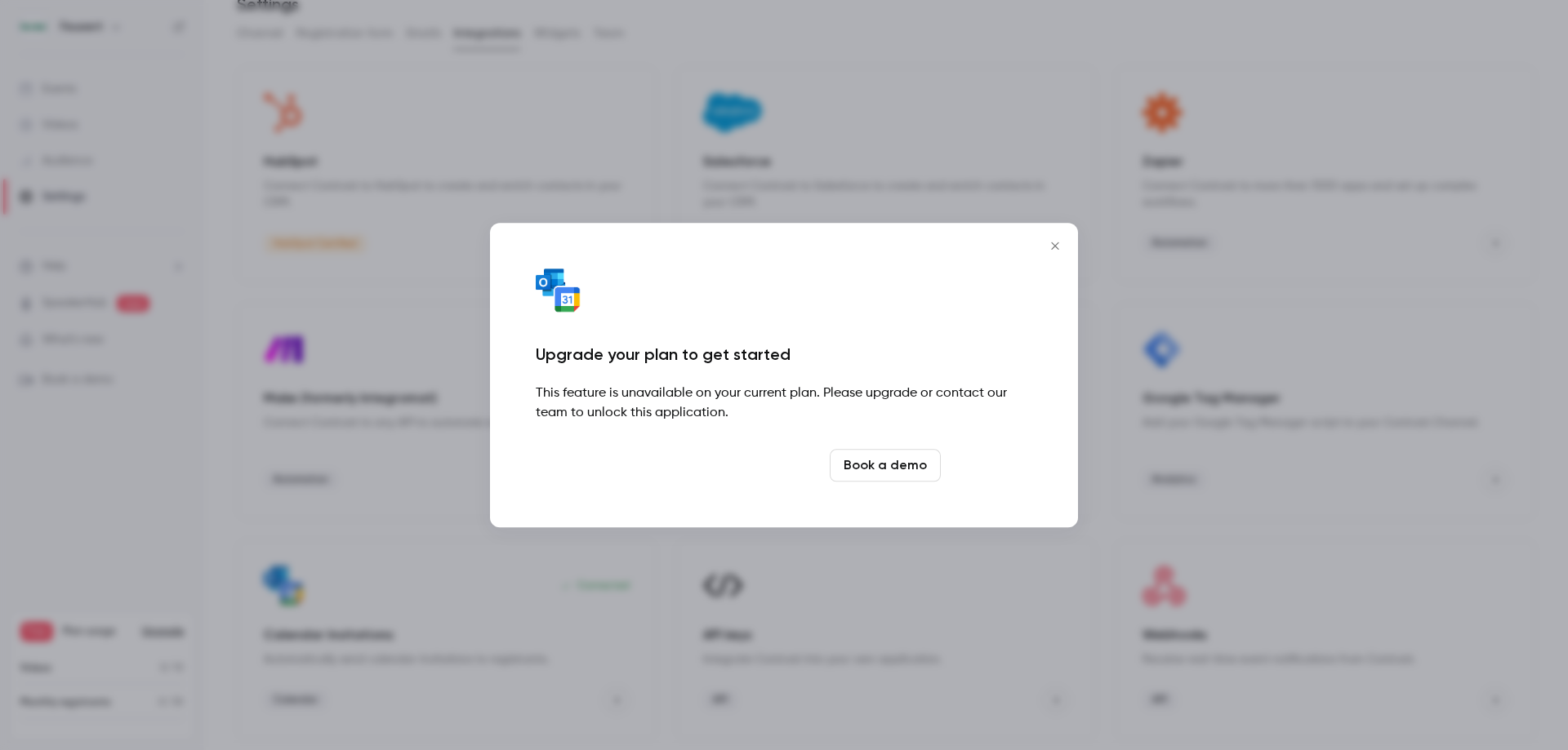
click at [995, 465] on link "Upgrade" at bounding box center [990, 465] width 85 height 32
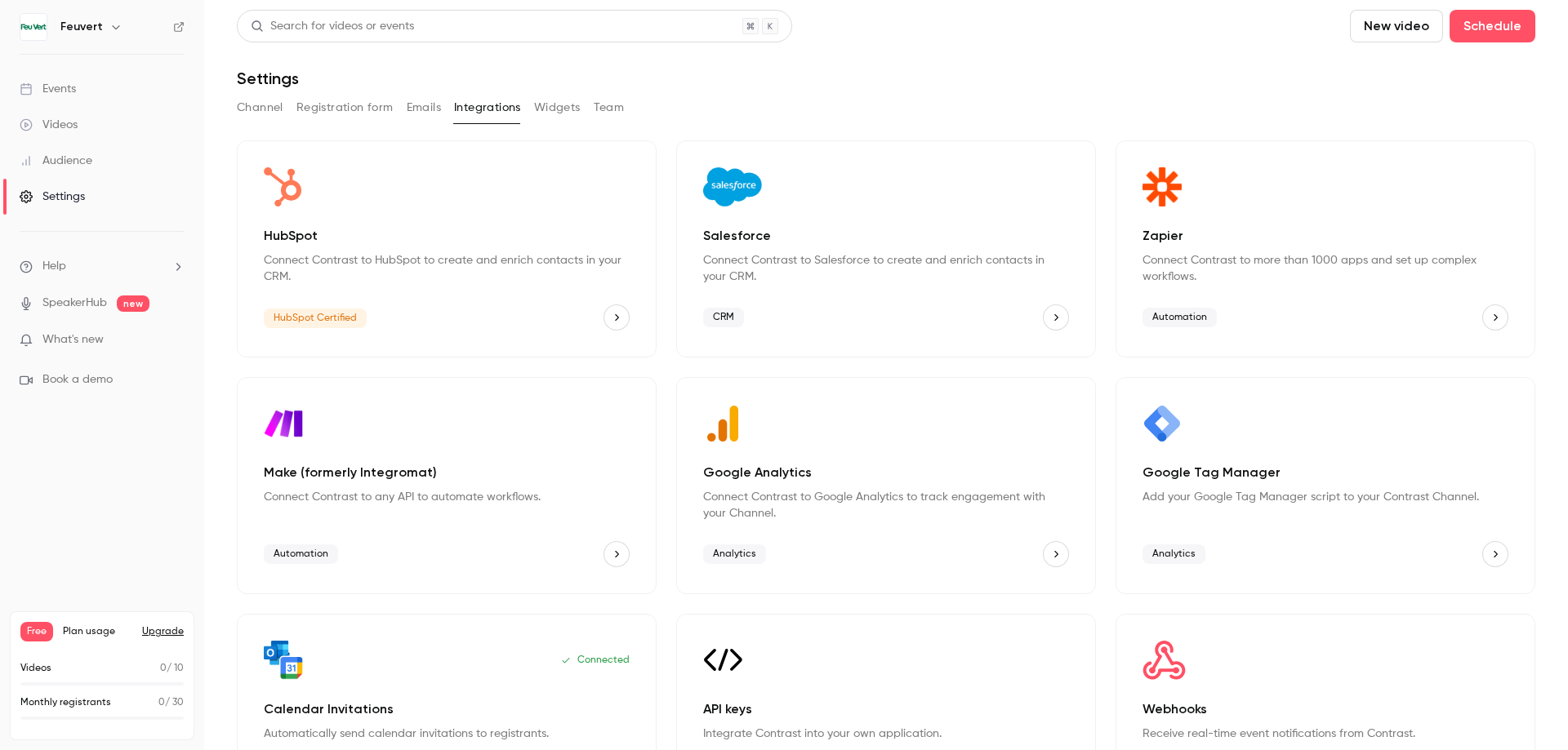
click at [460, 691] on div "Connected Calendar Invitations Automatically send calendar invitations to regis…" at bounding box center [446, 714] width 420 height 200
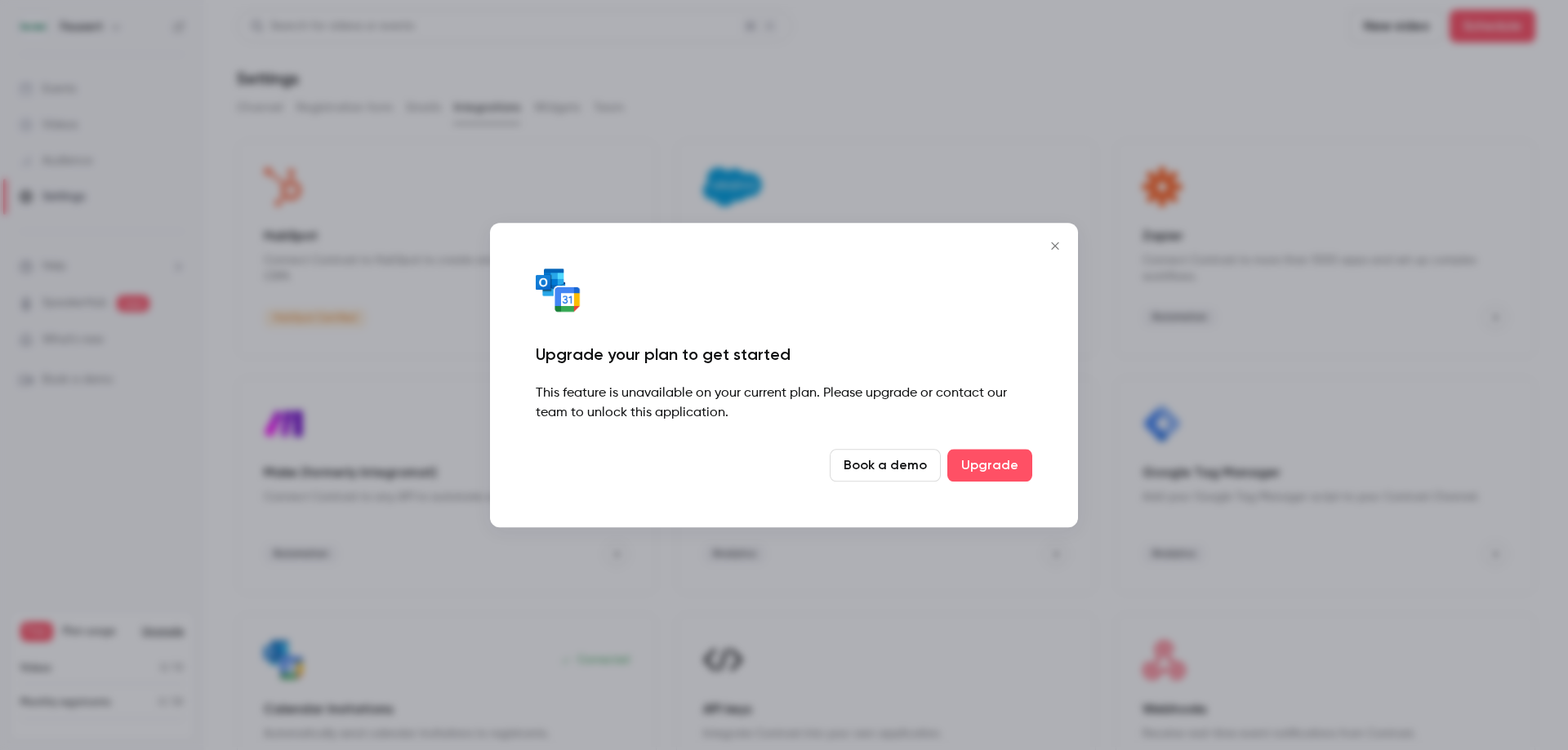
click at [876, 468] on link "Book a demo" at bounding box center [886, 465] width 111 height 32
click at [1050, 240] on icon "Close" at bounding box center [1055, 245] width 20 height 13
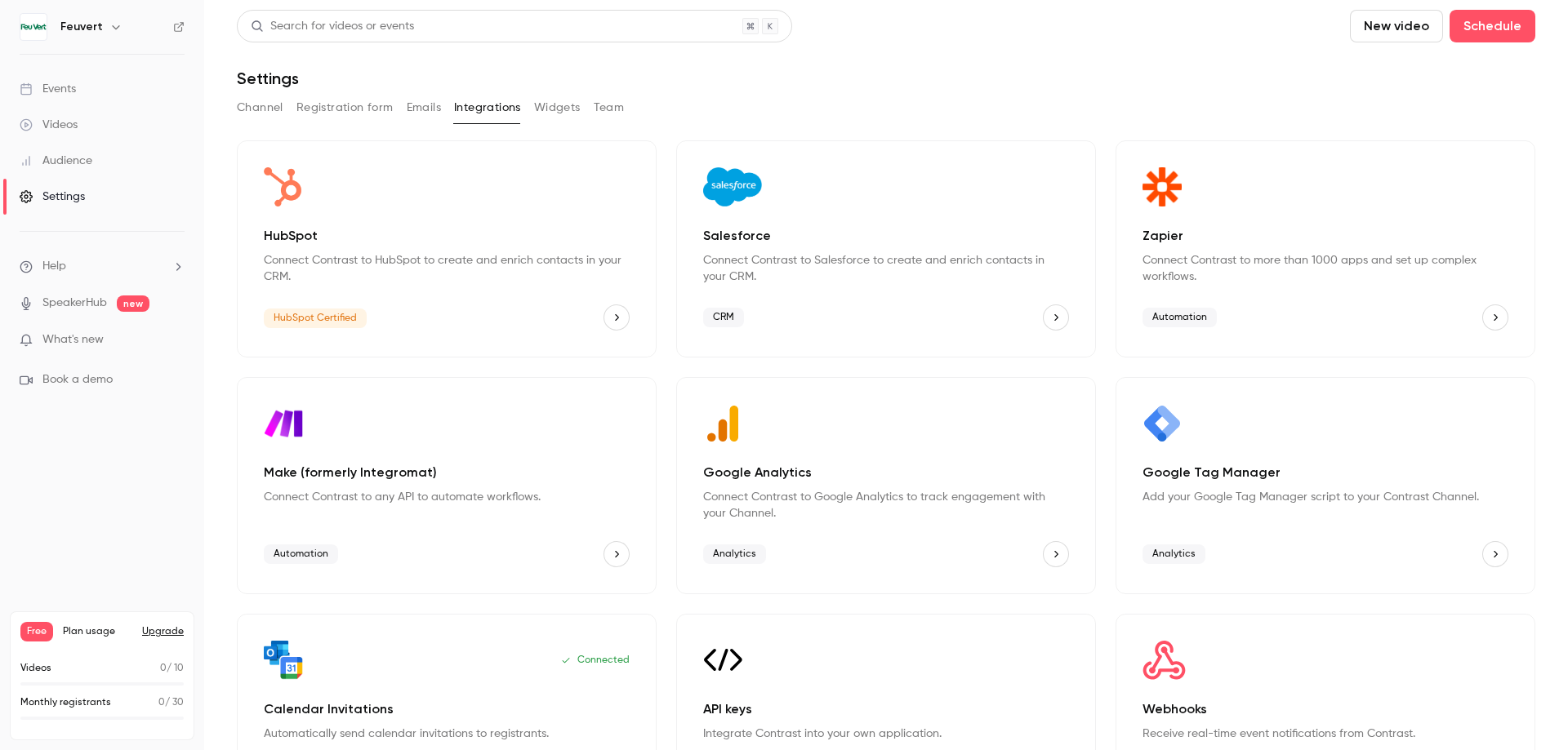
click at [90, 268] on li "Help" at bounding box center [102, 266] width 165 height 17
click at [87, 91] on div at bounding box center [784, 375] width 1568 height 750
click at [61, 93] on div "Events" at bounding box center [47, 89] width 56 height 16
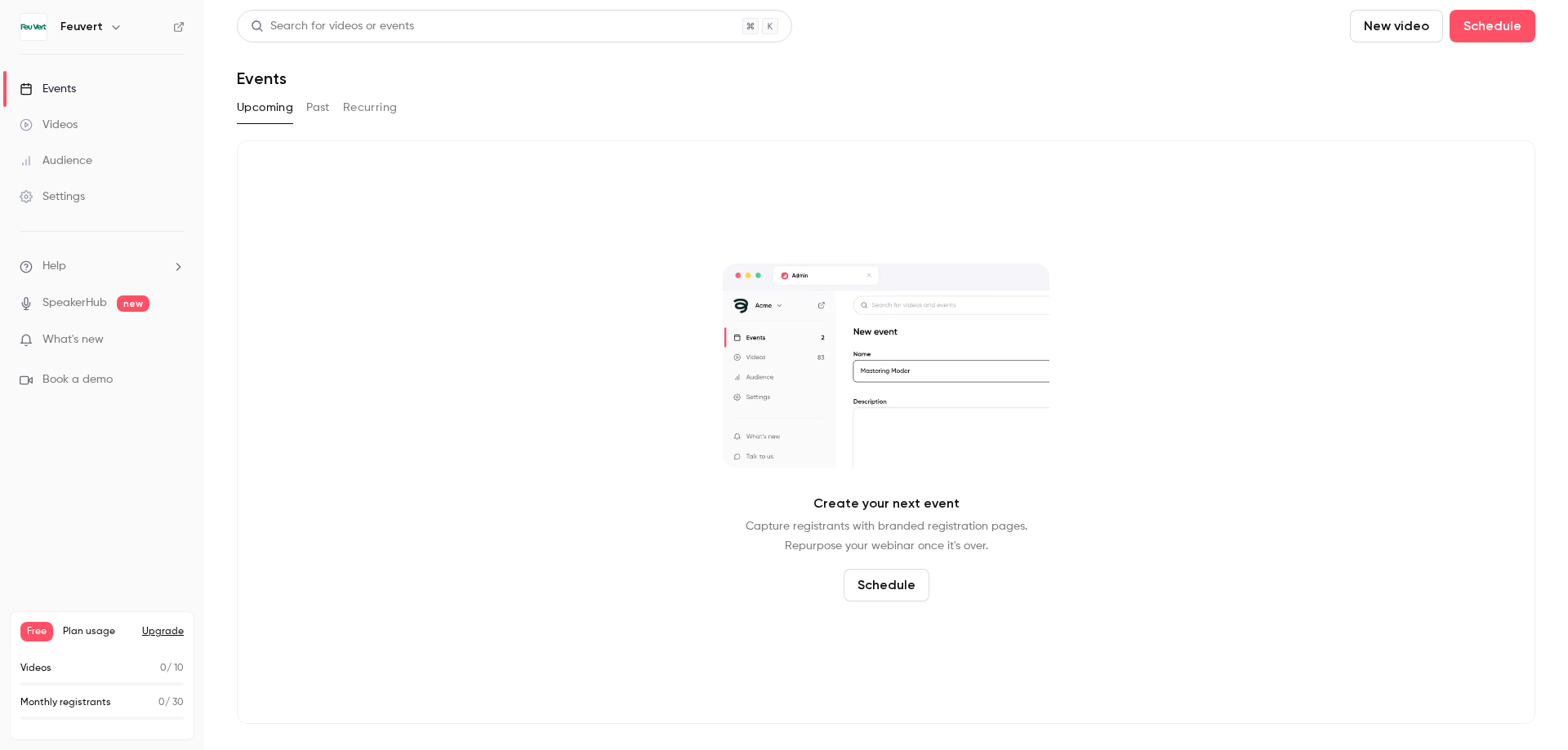
click at [885, 583] on button "Schedule" at bounding box center [887, 585] width 86 height 32
click at [913, 496] on div "One time event" at bounding box center [899, 497] width 124 height 16
